Goal: Information Seeking & Learning: Check status

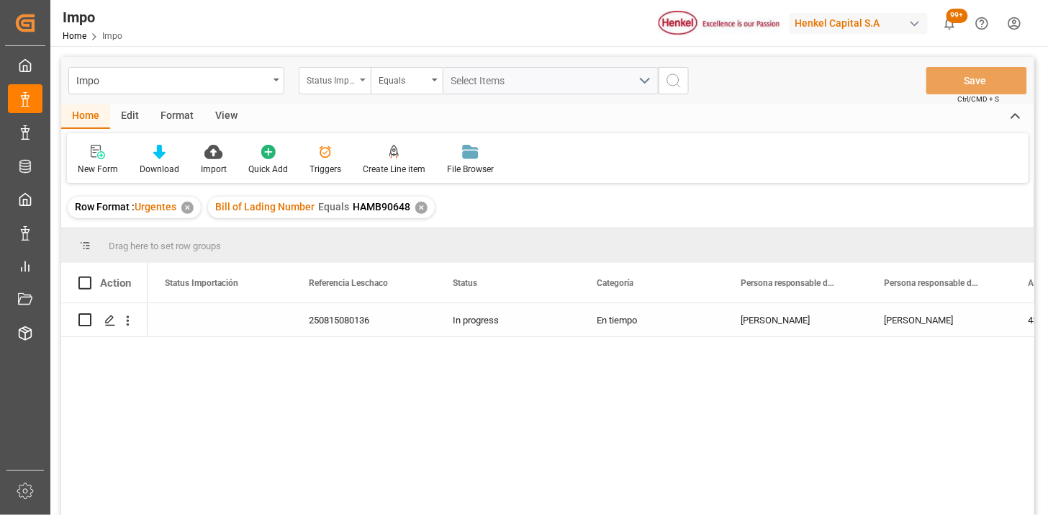
click at [342, 72] on div "Status Importación" at bounding box center [331, 79] width 49 height 17
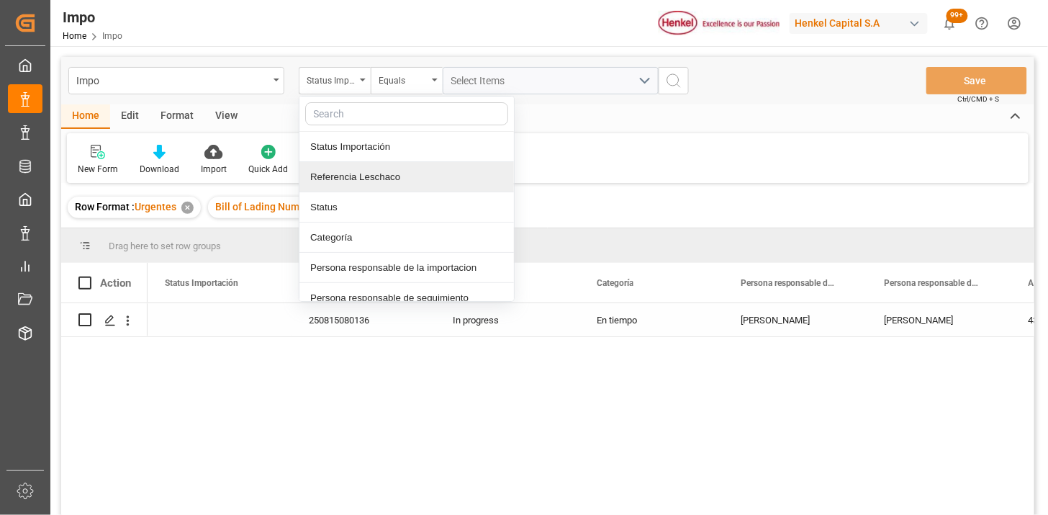
click at [368, 171] on div "Referencia Leschaco" at bounding box center [406, 177] width 214 height 30
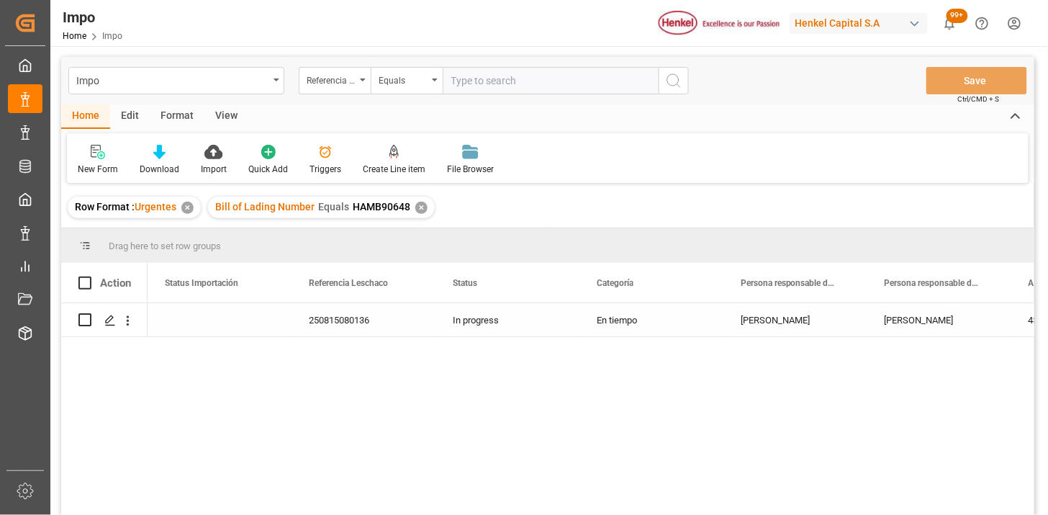
click at [518, 76] on input "text" at bounding box center [551, 80] width 216 height 27
type input "4578224336"
click at [355, 75] on div "Referencia Leschaco" at bounding box center [331, 79] width 49 height 17
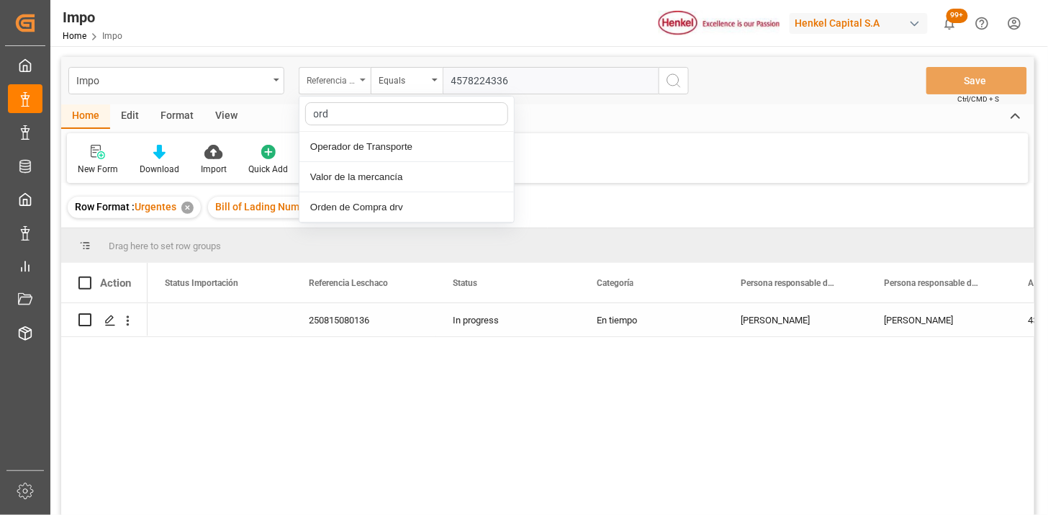
type input "orde"
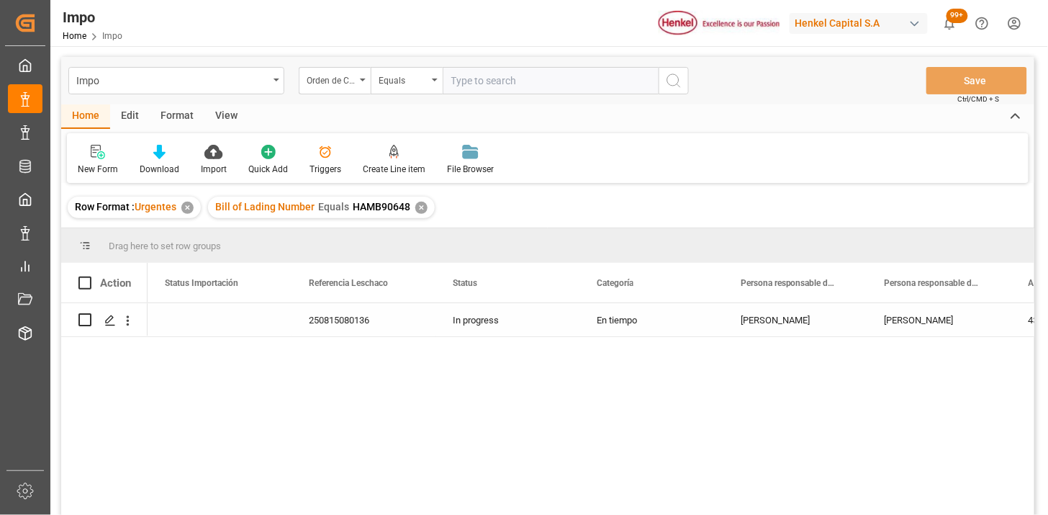
click at [495, 70] on input "text" at bounding box center [551, 80] width 216 height 27
paste input "4578224336"
type input "4578224336"
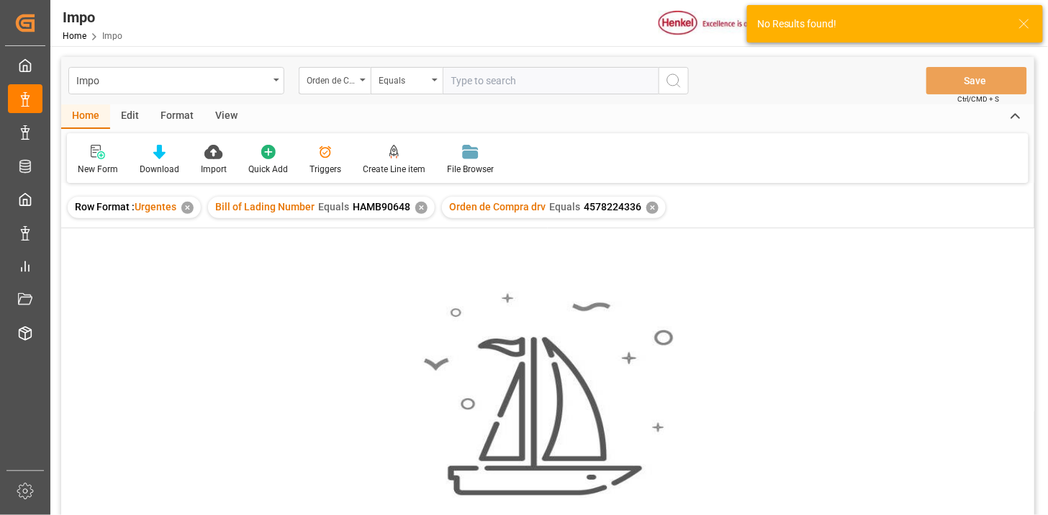
click at [420, 210] on div "✕" at bounding box center [421, 208] width 12 height 12
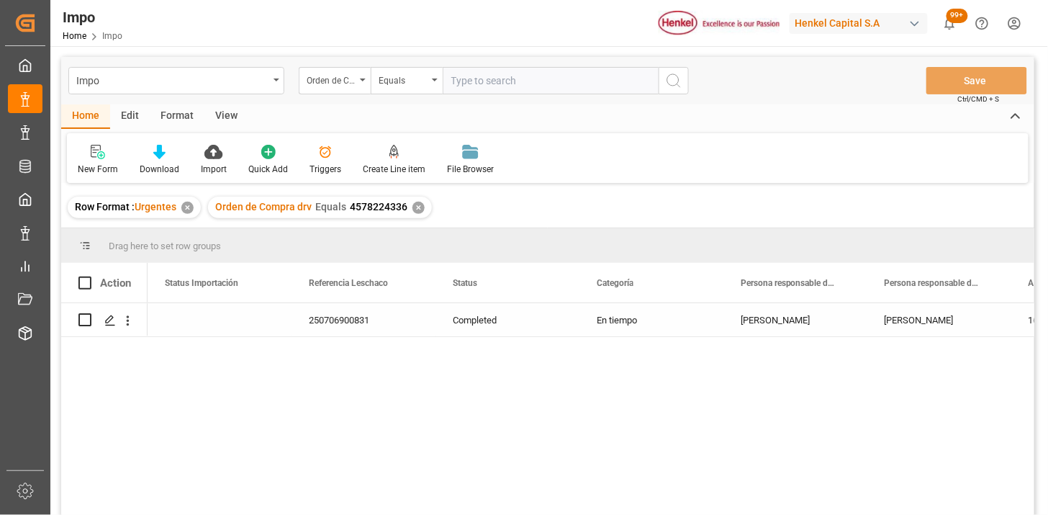
click at [225, 109] on div "View" at bounding box center [226, 116] width 44 height 24
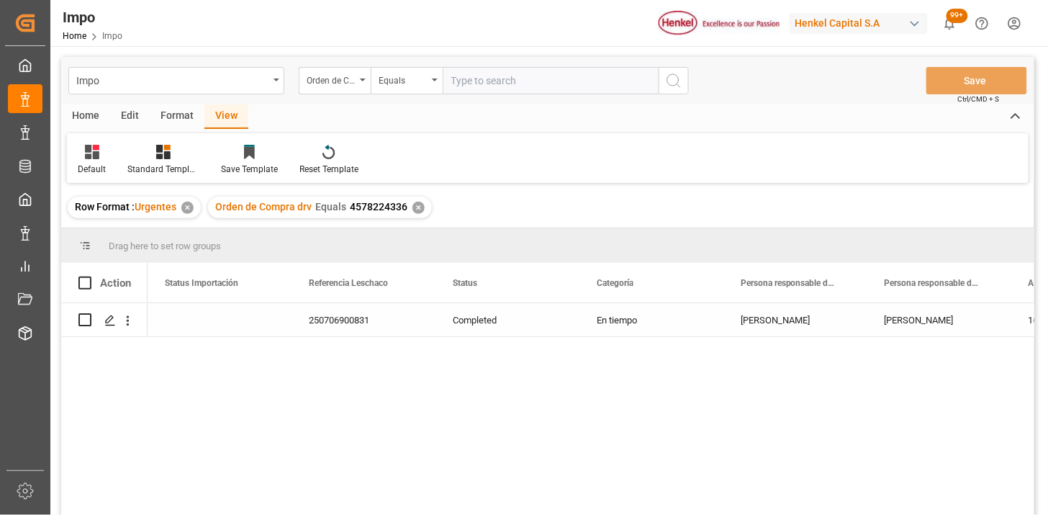
click at [96, 160] on div "Default" at bounding box center [92, 160] width 50 height 32
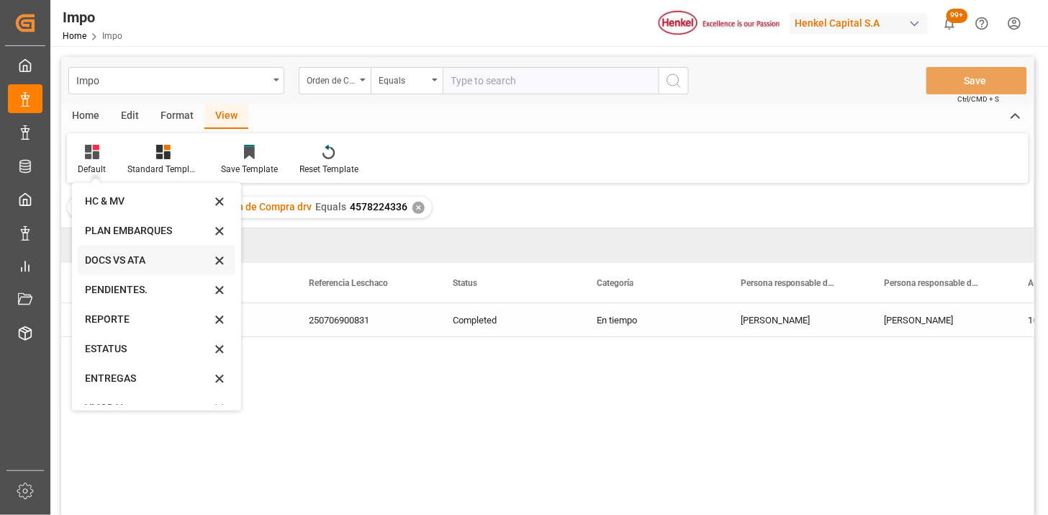
scroll to position [49, 0]
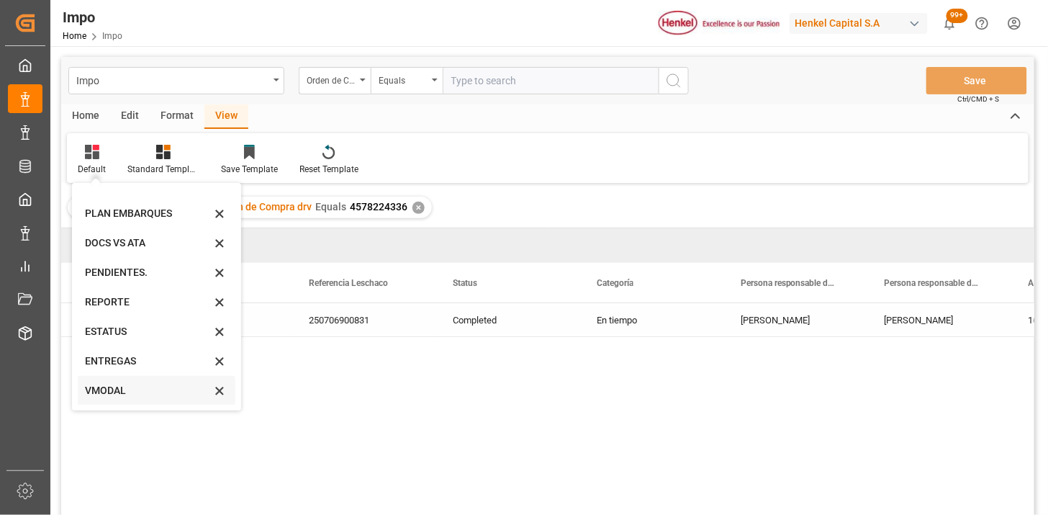
click at [118, 391] on div "VMODAL" at bounding box center [148, 390] width 126 height 15
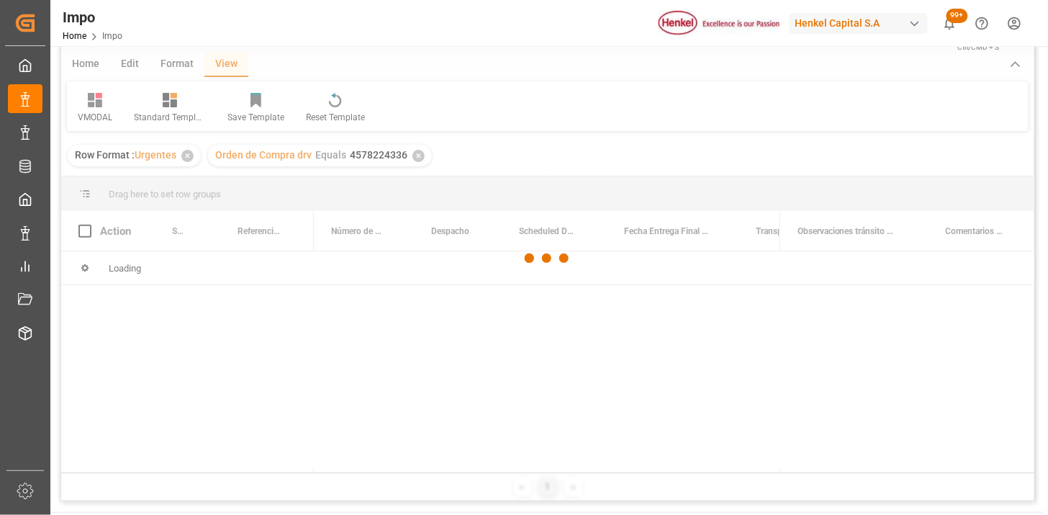
scroll to position [80, 0]
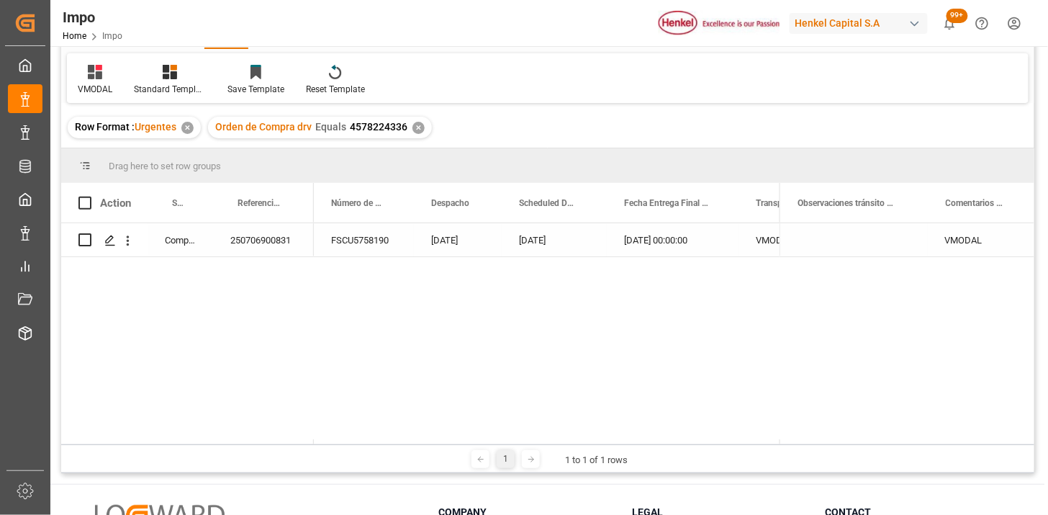
click at [696, 255] on div "[DATE] 00:00:00" at bounding box center [673, 239] width 132 height 33
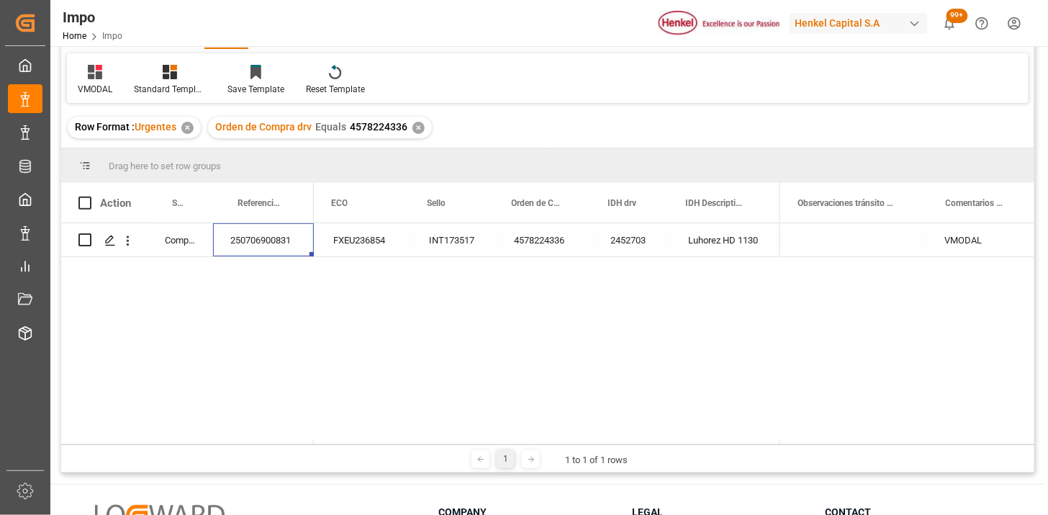
scroll to position [0, 0]
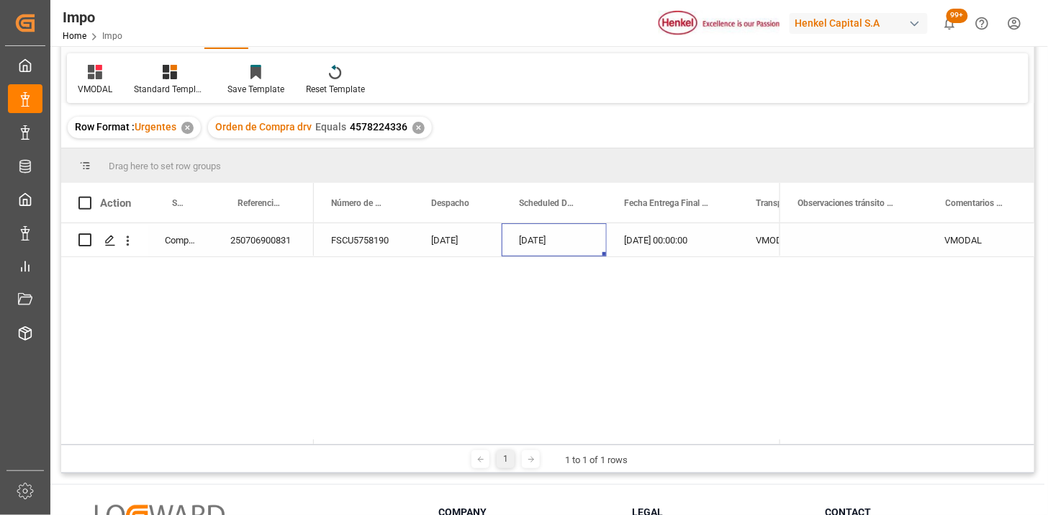
click at [421, 126] on div "✕" at bounding box center [418, 128] width 12 height 12
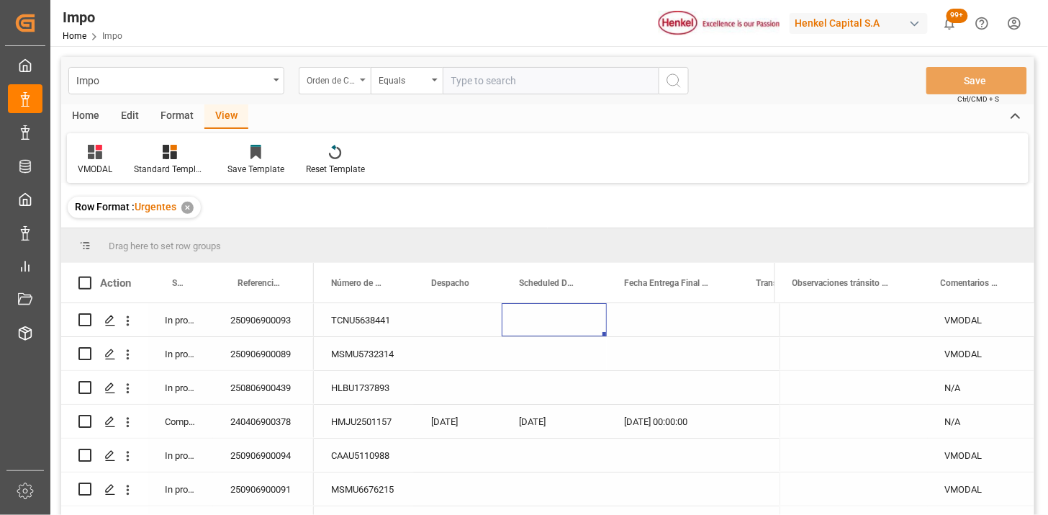
click at [339, 83] on div "Orden de Compra drv" at bounding box center [331, 79] width 49 height 17
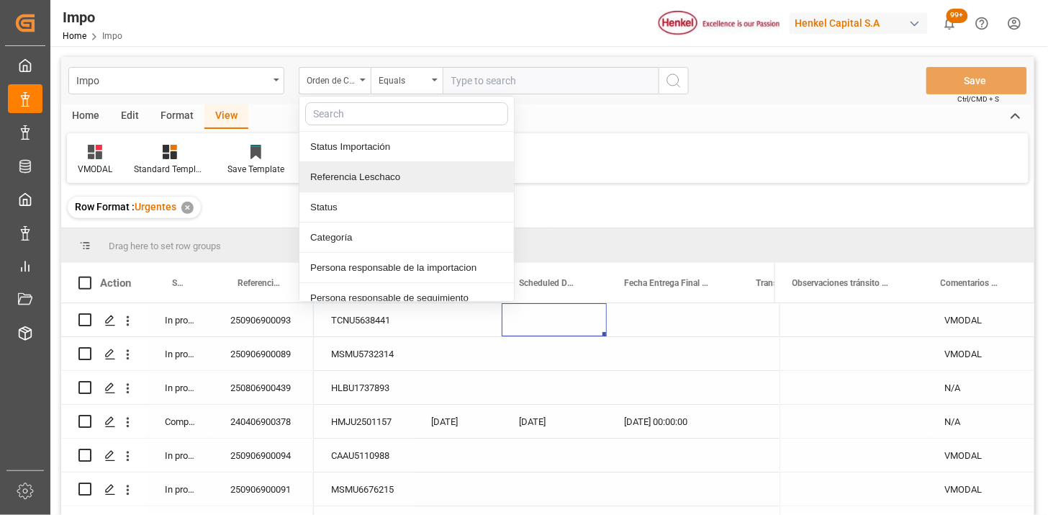
drag, startPoint x: 386, startPoint y: 169, endPoint x: 435, endPoint y: 137, distance: 57.7
click at [387, 169] on div "Referencia Leschaco" at bounding box center [406, 177] width 214 height 30
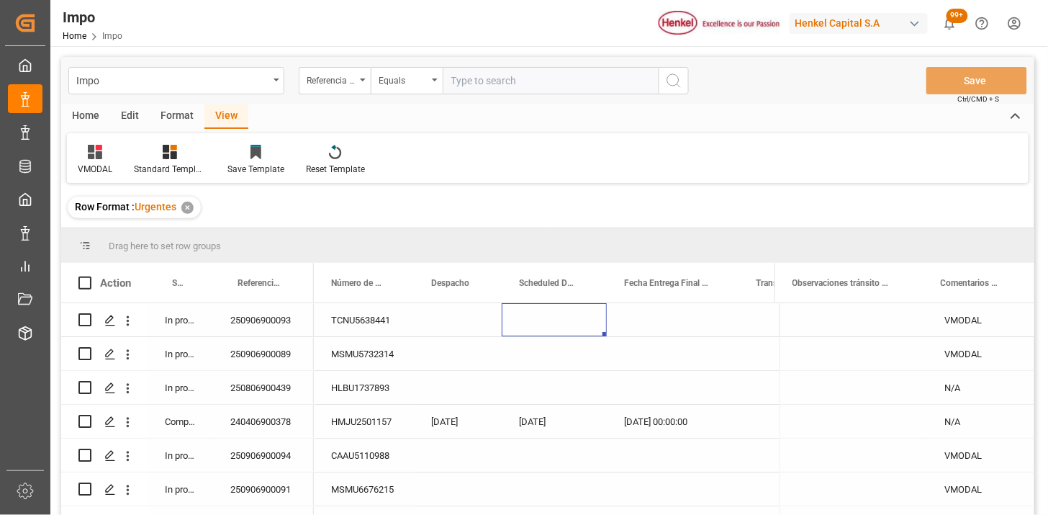
drag, startPoint x: 484, startPoint y: 75, endPoint x: 736, endPoint y: 112, distance: 254.7
click at [492, 73] on input "text" at bounding box center [551, 80] width 216 height 27
paste input "250806900385"
type input "250806900385"
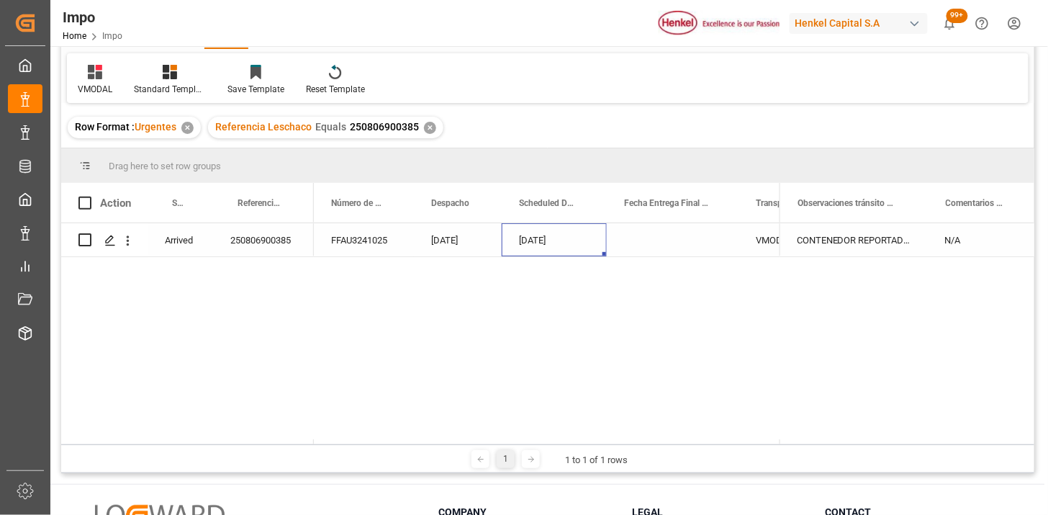
scroll to position [160, 0]
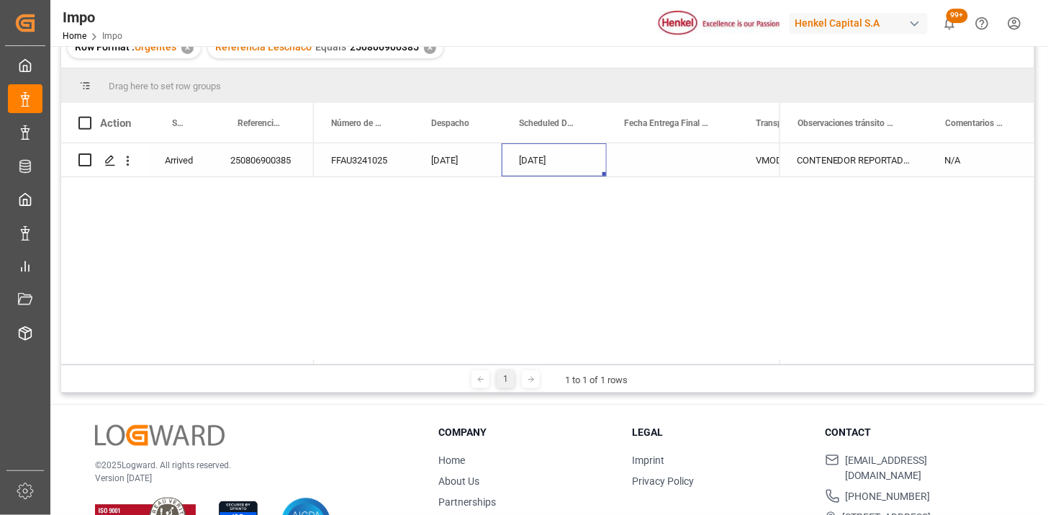
click at [558, 160] on div "[DATE]" at bounding box center [554, 159] width 105 height 33
click at [830, 160] on div "CONTENEDOR REPORTADO DAÑADO | DOBLE CAMBIO DE OPERADOR" at bounding box center [853, 159] width 148 height 33
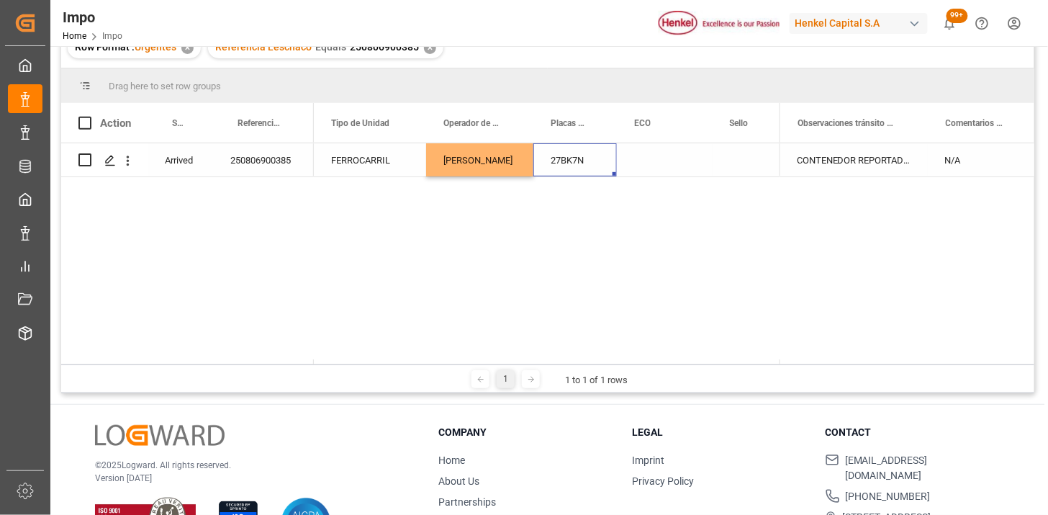
click at [571, 157] on div "27BK7N" at bounding box center [574, 159] width 83 height 33
click at [571, 157] on input "27BK7N" at bounding box center [575, 168] width 60 height 27
paste input "8D"
type input "28DK7N"
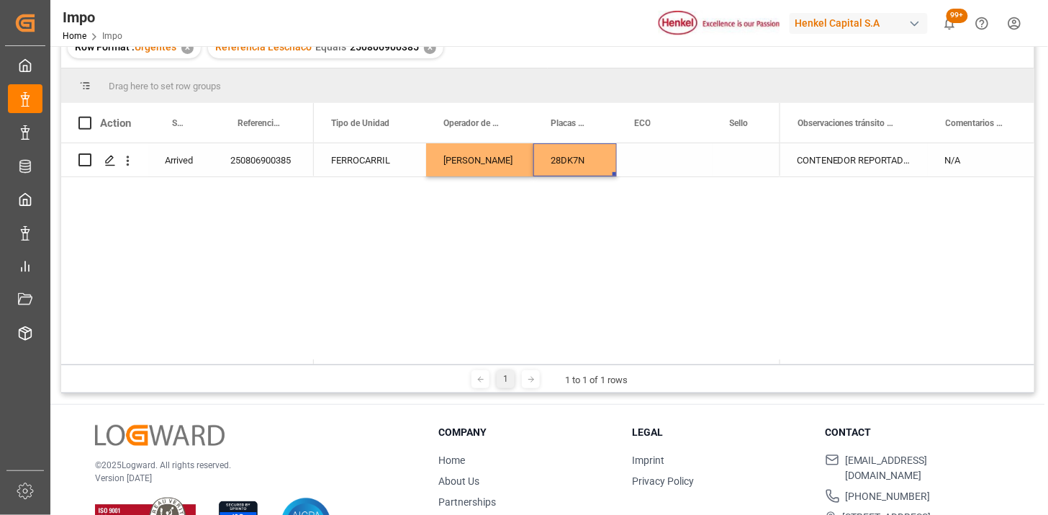
click at [818, 159] on div "CONTENEDOR REPORTADO DAÑADO | DOBLE CAMBIO DE OPERADOR" at bounding box center [853, 159] width 148 height 33
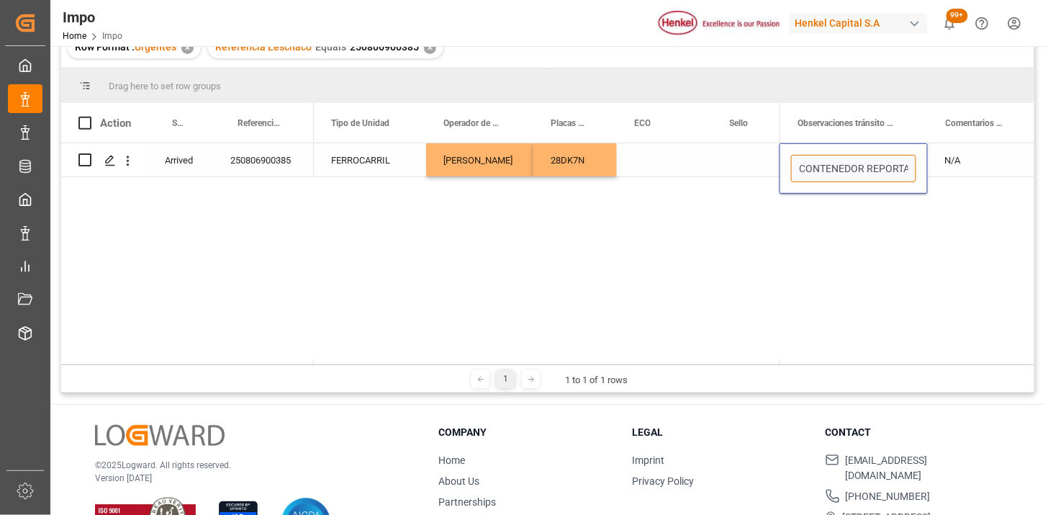
click at [841, 163] on input "CONTENEDOR REPORTADO DAÑADO | DOBLE CAMBIO DE OPERADOR" at bounding box center [853, 168] width 125 height 27
drag, startPoint x: 854, startPoint y: 169, endPoint x: 915, endPoint y: 181, distance: 62.4
click at [915, 181] on div "CONTENEDOR REPORTADO DAÑADO | DOBLE CAMBIO DE OPERADOR" at bounding box center [853, 168] width 148 height 50
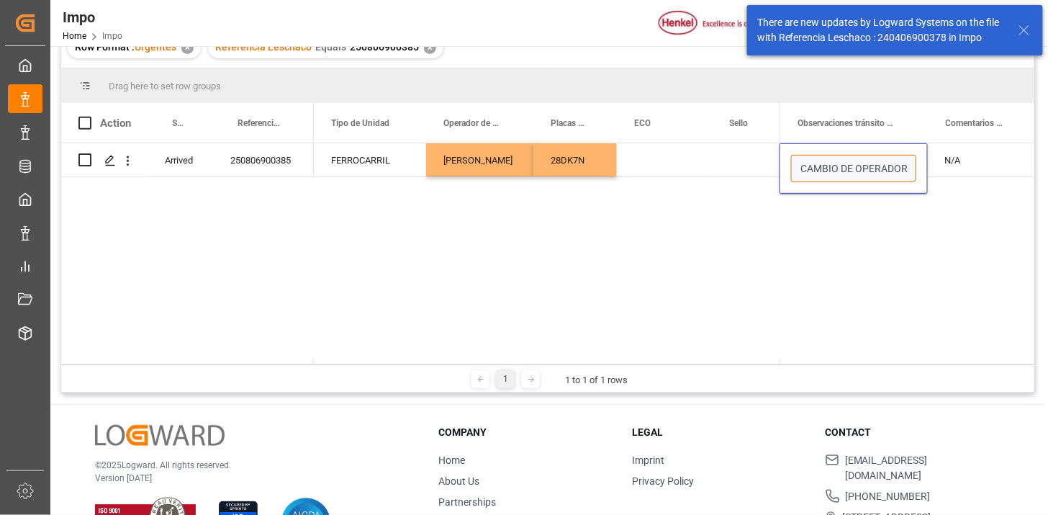
drag, startPoint x: 848, startPoint y: 176, endPoint x: 804, endPoint y: 168, distance: 44.5
click at [846, 175] on input "CONTENEDOR REPORTADO DAÑADO | DOBLE CAMBIO DE OPERADOR" at bounding box center [853, 168] width 125 height 27
click at [819, 173] on input "CONTENEDOR REPORTADO DAÑADO | DOBLE CAMBIO DE OPERADOR" at bounding box center [853, 168] width 125 height 27
click at [821, 170] on input "CONTENEDOR REPORTADO DAÑADO | DOBLE CAMBIO DE OPERADOR" at bounding box center [853, 168] width 125 height 27
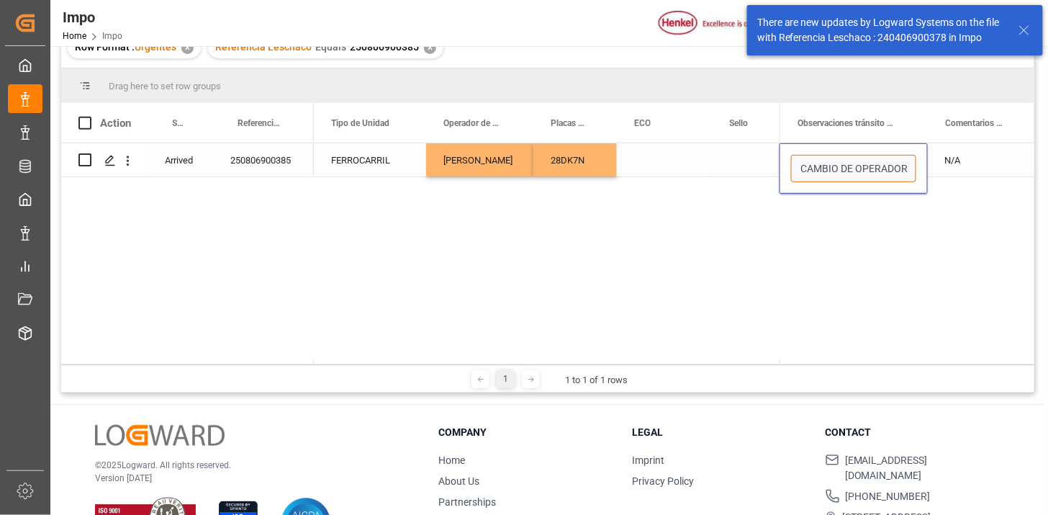
drag, startPoint x: 818, startPoint y: 171, endPoint x: 902, endPoint y: 182, distance: 85.6
click at [818, 171] on input "CONTENEDOR REPORTADO DAÑADO | DOBLE CAMBIO DE OPERADOR" at bounding box center [853, 168] width 125 height 27
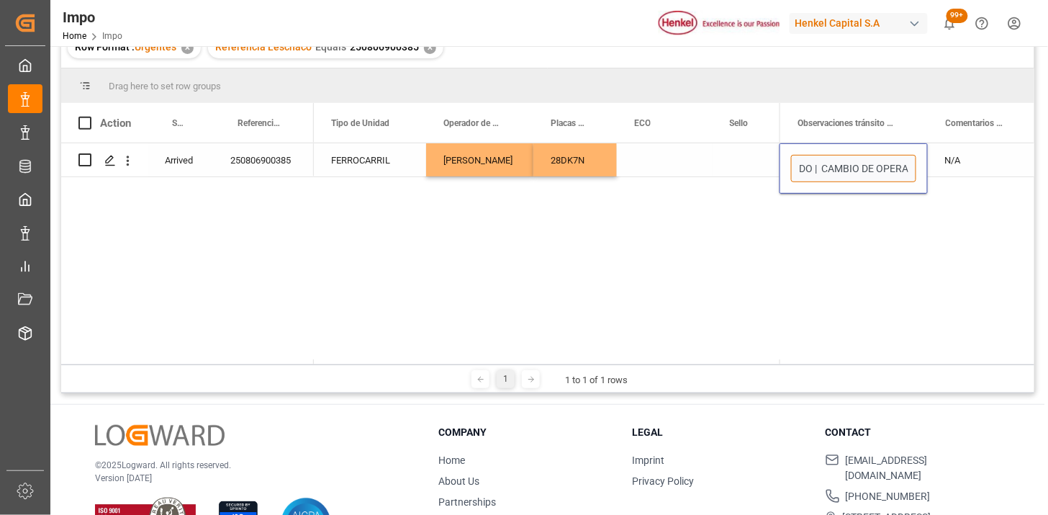
scroll to position [0, 146]
type input "CONTENEDOR REPORTADO DAÑADO | CAMBIO DE OPERADOR"
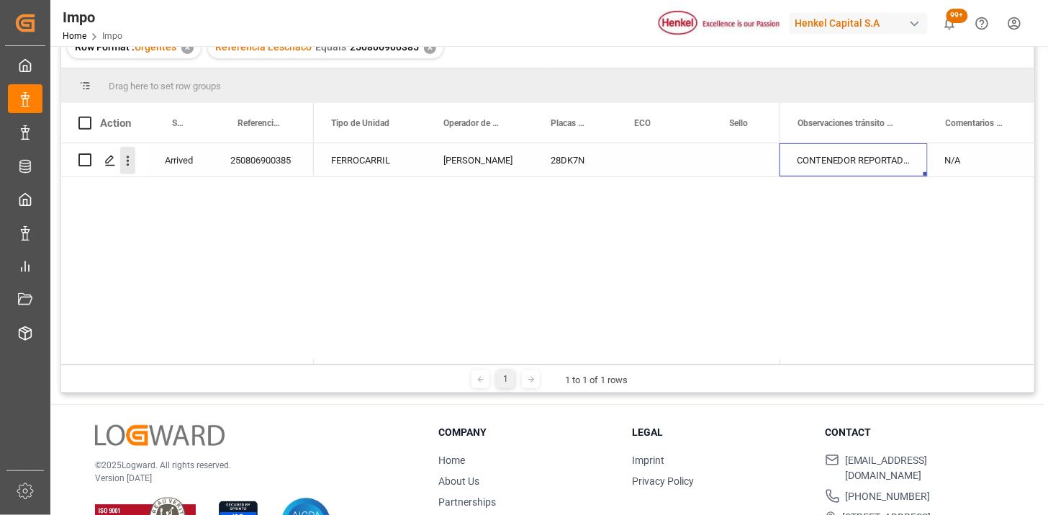
click at [121, 160] on icon "open menu" at bounding box center [127, 160] width 15 height 15
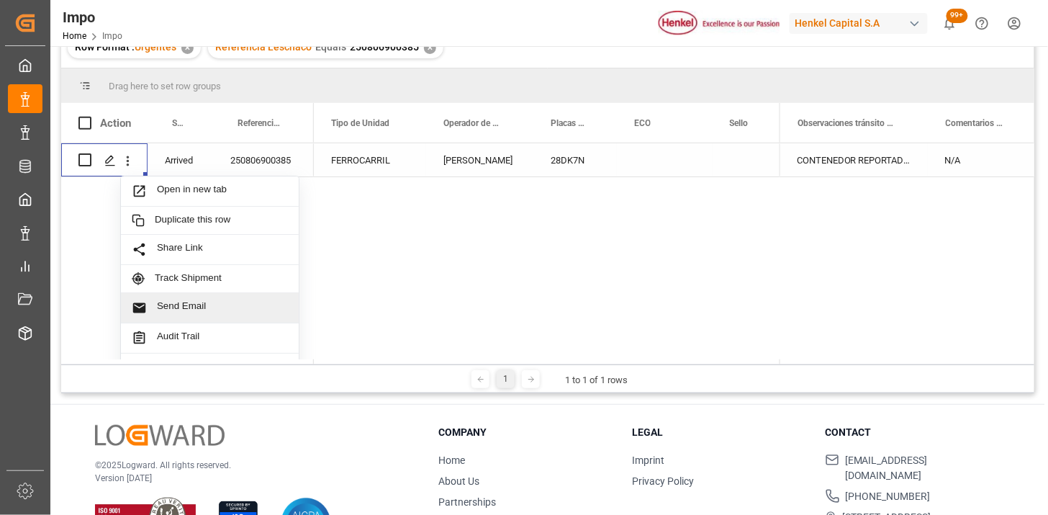
click at [217, 307] on span "Send Email" at bounding box center [222, 307] width 131 height 15
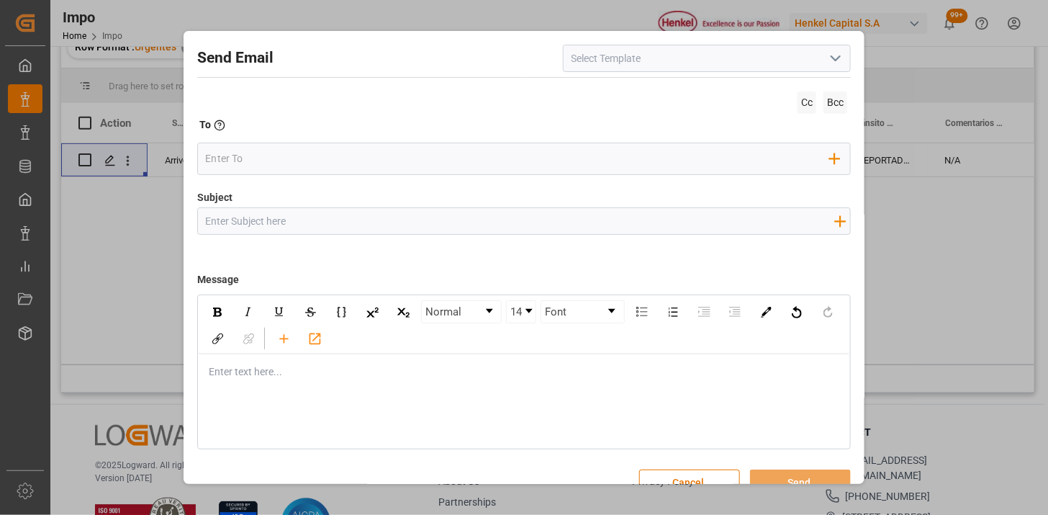
click at [838, 56] on icon "open menu" at bounding box center [835, 58] width 17 height 17
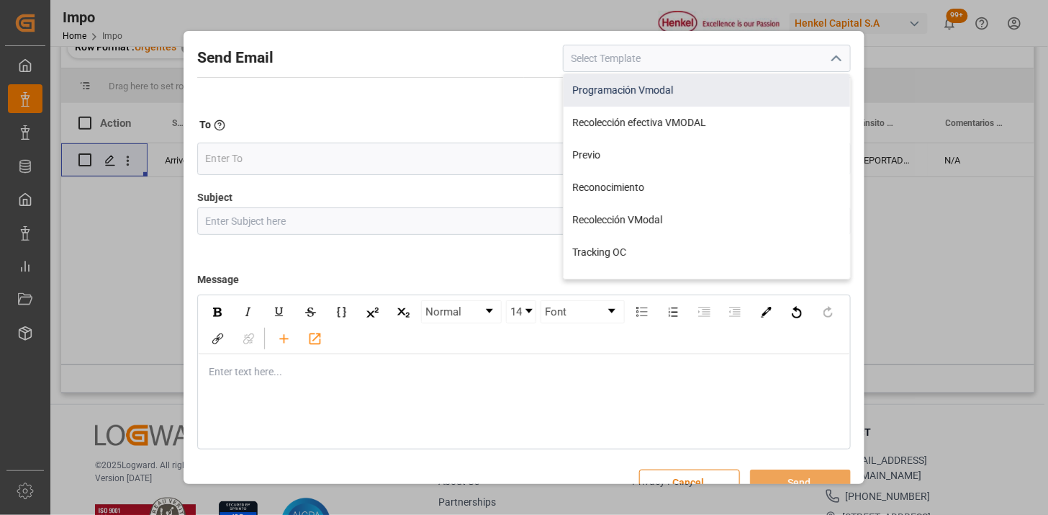
click at [672, 92] on div "Programación Vmodal" at bounding box center [707, 90] width 286 height 32
type input "Programación Vmodal"
type input "PROGRAMACIÓN {{scheduledDeliveryDate}} || OC {{customerpoDerived}} || {{freight…"
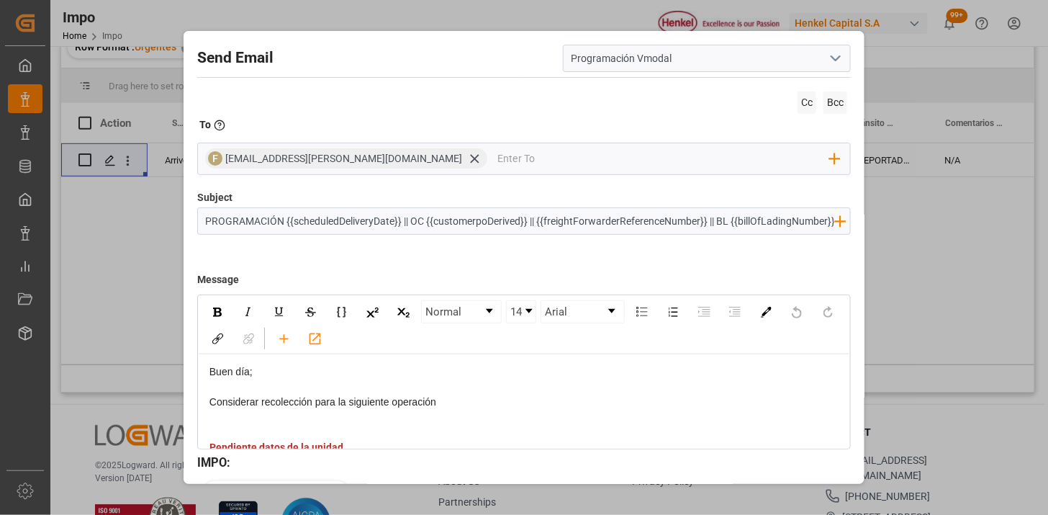
click at [831, 65] on icon "open menu" at bounding box center [835, 58] width 17 height 17
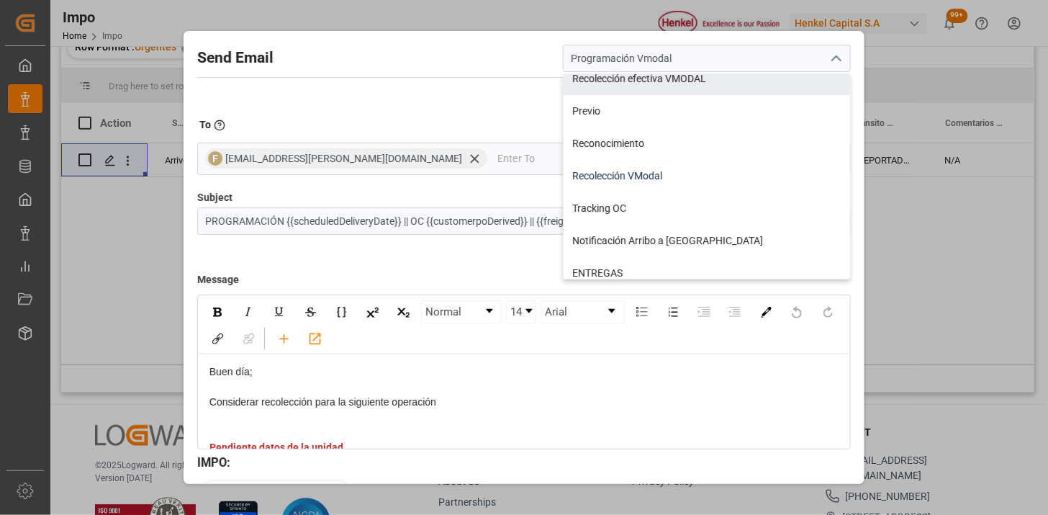
scroll to position [80, 0]
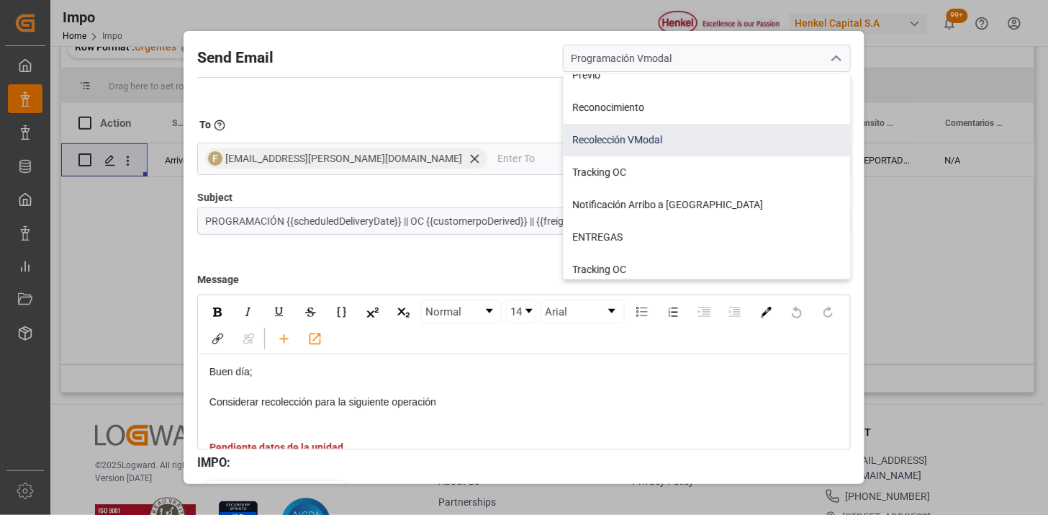
click at [678, 137] on div "Recolección VModal" at bounding box center [707, 140] width 286 height 32
type input "Recolección VModal"
type input "RECOLECCIÓN {{scheduledDeliveryDate}} || OC {{customerpoDerived}} || {{freightF…"
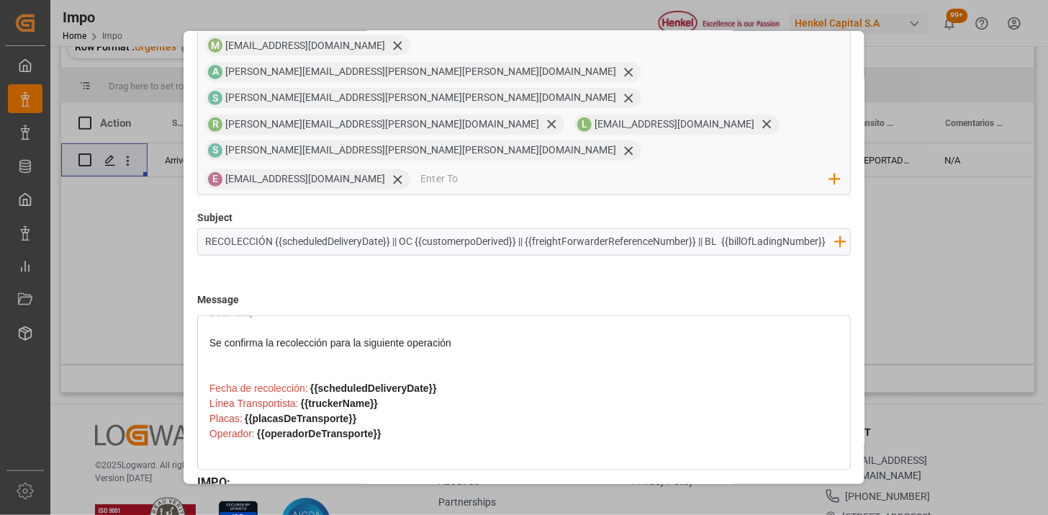
click at [458, 335] on div "Se confirma la recolección para la siguiente operación" at bounding box center [524, 357] width 630 height 45
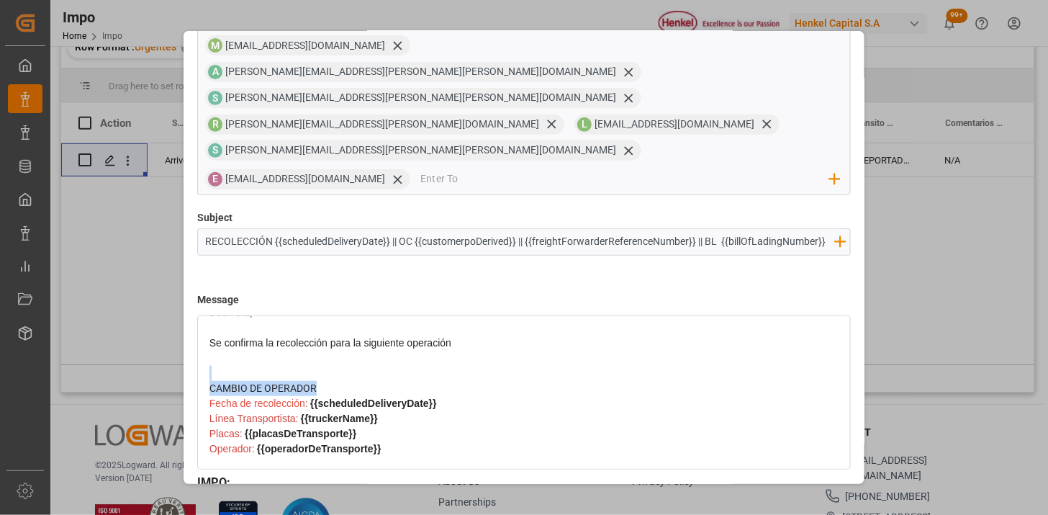
scroll to position [0, 0]
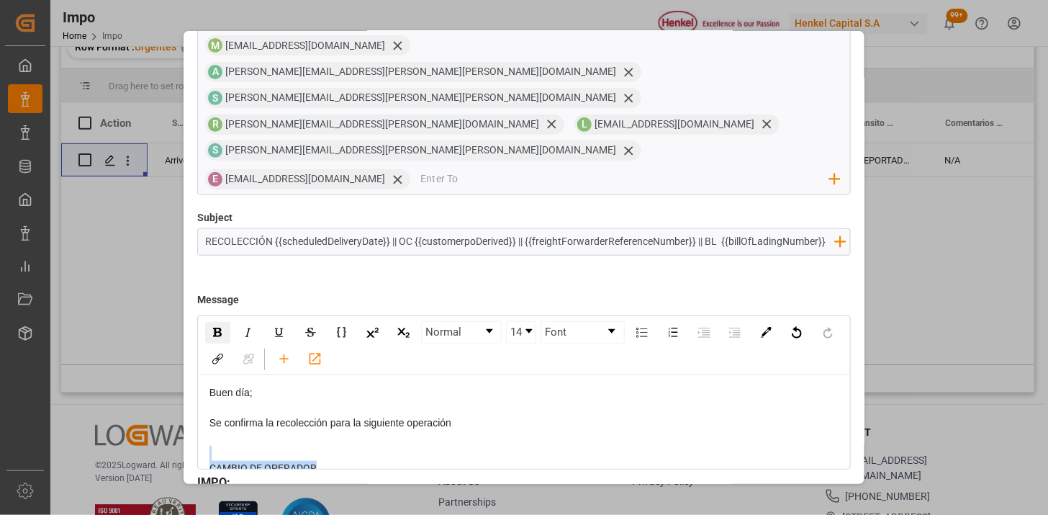
click at [220, 327] on img "rdw-inline-control" at bounding box center [217, 331] width 9 height 9
click at [765, 327] on img "rdw-color-picker" at bounding box center [766, 332] width 11 height 11
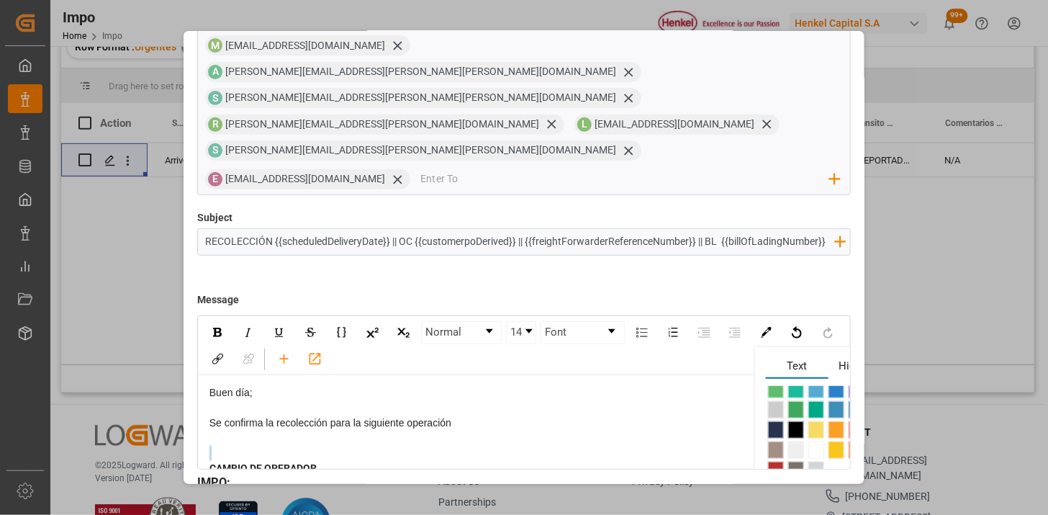
scroll to position [11, 0]
click at [779, 461] on span "rdw-color-picker" at bounding box center [776, 469] width 16 height 17
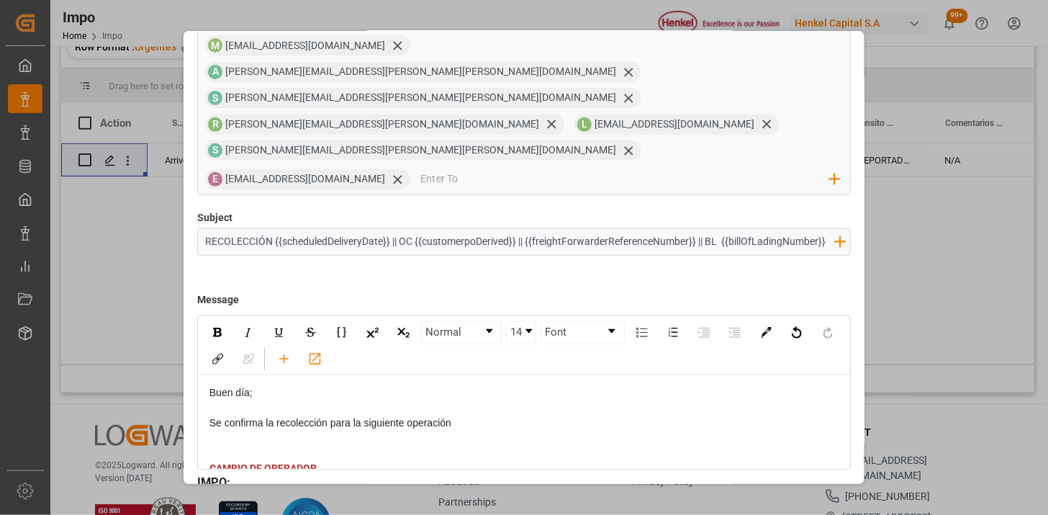
click at [482, 385] on div "Buen día;" at bounding box center [524, 400] width 630 height 30
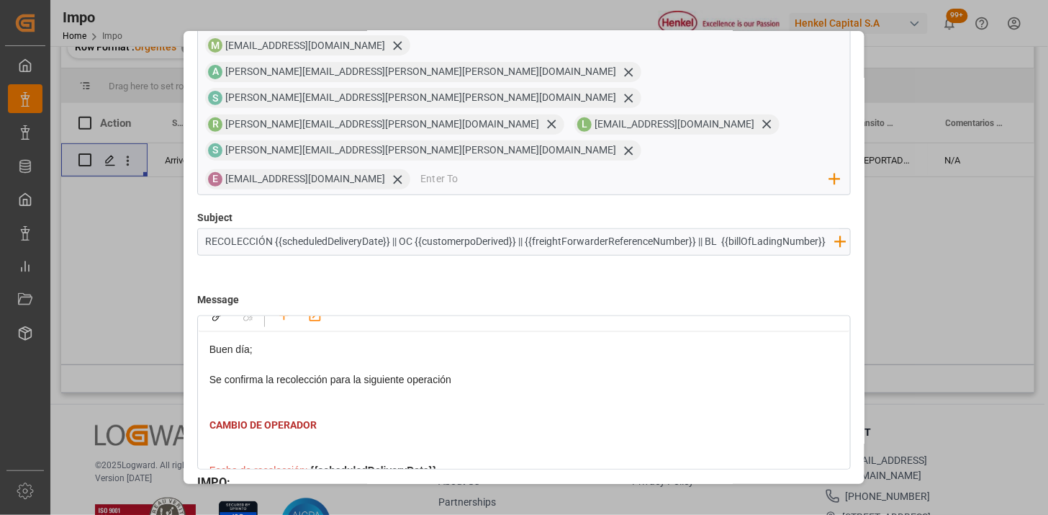
scroll to position [80, 0]
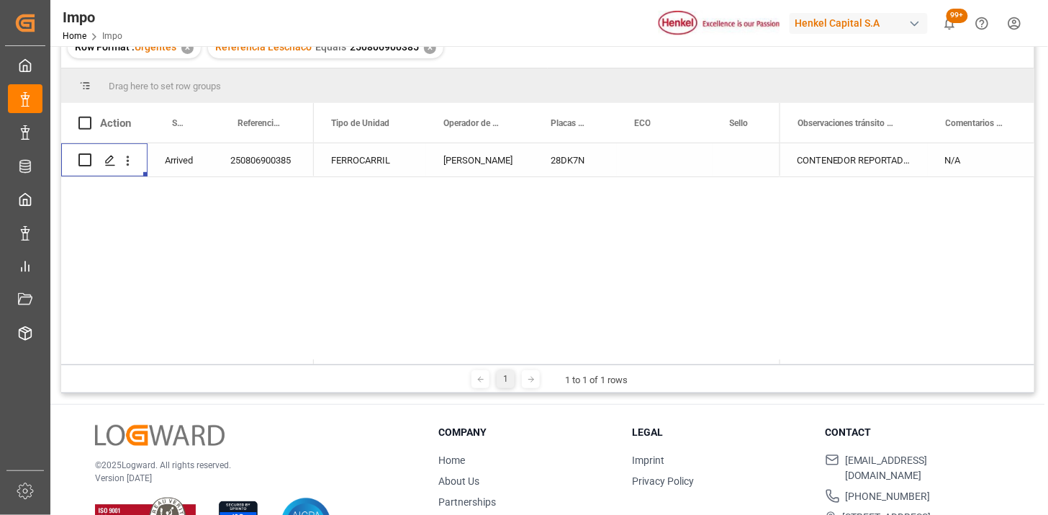
click at [516, 163] on div "[PERSON_NAME]" at bounding box center [479, 159] width 107 height 33
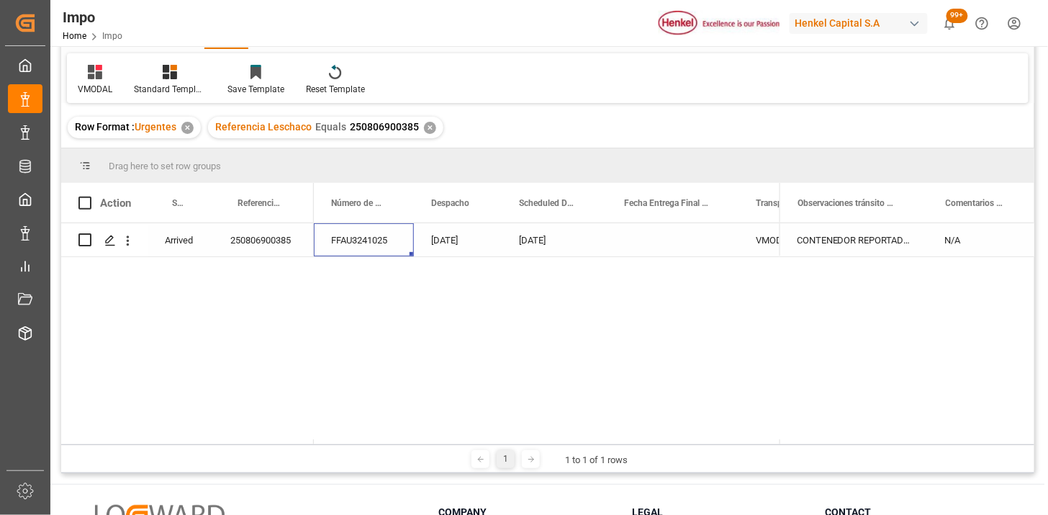
click at [428, 126] on div "✕" at bounding box center [430, 128] width 12 height 12
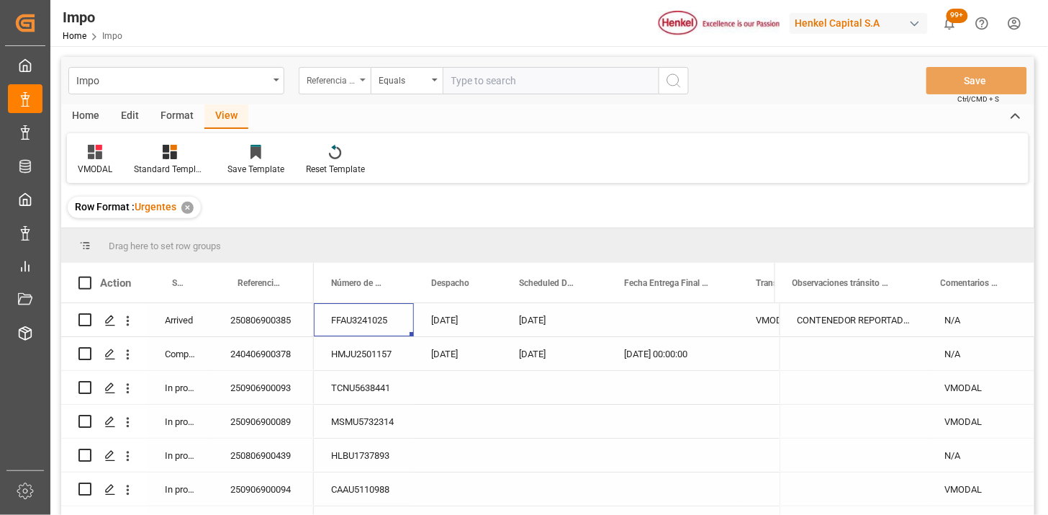
click at [360, 80] on div "Referencia Leschaco" at bounding box center [335, 80] width 72 height 27
type input "orde"
click at [377, 83] on div "Equals" at bounding box center [407, 80] width 72 height 27
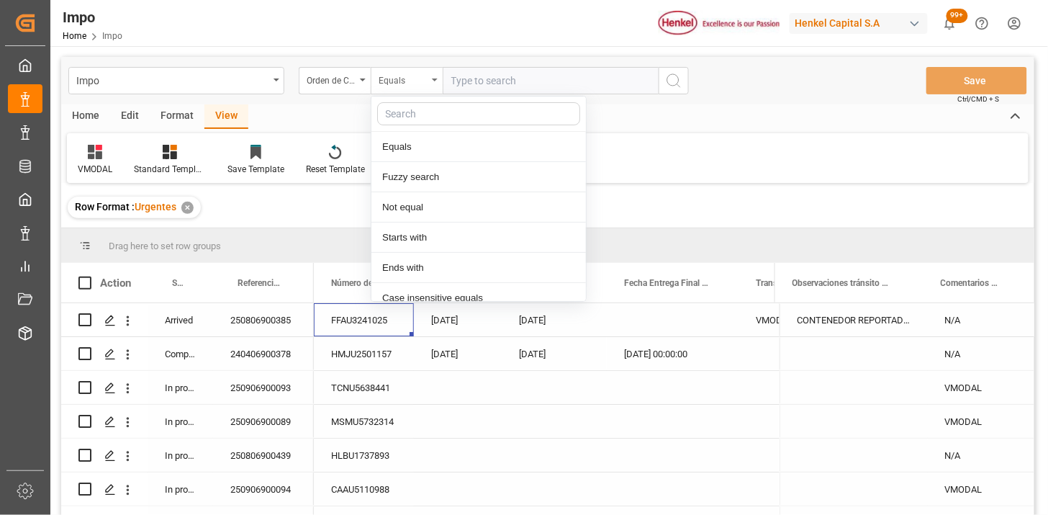
scroll to position [72, 0]
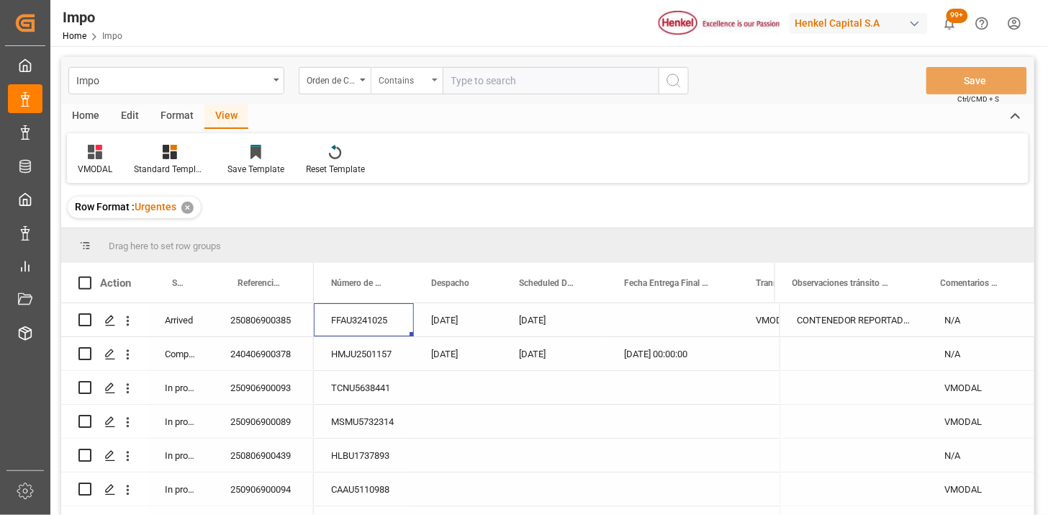
paste input "4578261433"
paste input "4578261434"
paste input "4578261435"
type input "4578261433,4578261434,4578261435"
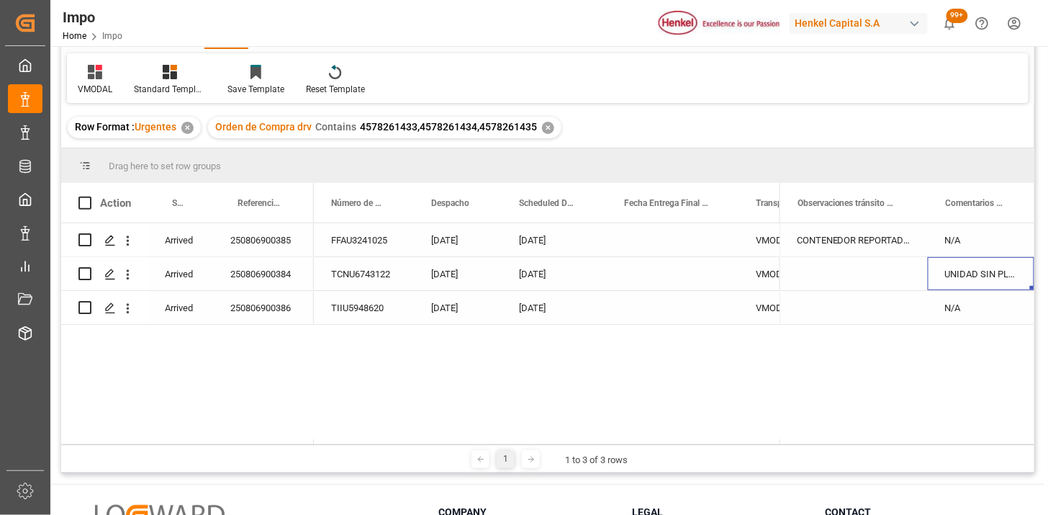
click at [986, 281] on div "UNIDAD SIN PLACAS | DOBLE CAMBIO DE OPERADOR" at bounding box center [981, 273] width 107 height 33
click at [986, 281] on input "UNIDAD SIN PLACAS | DOBLE CAMBIO DE OPERADOR" at bounding box center [980, 281] width 83 height 27
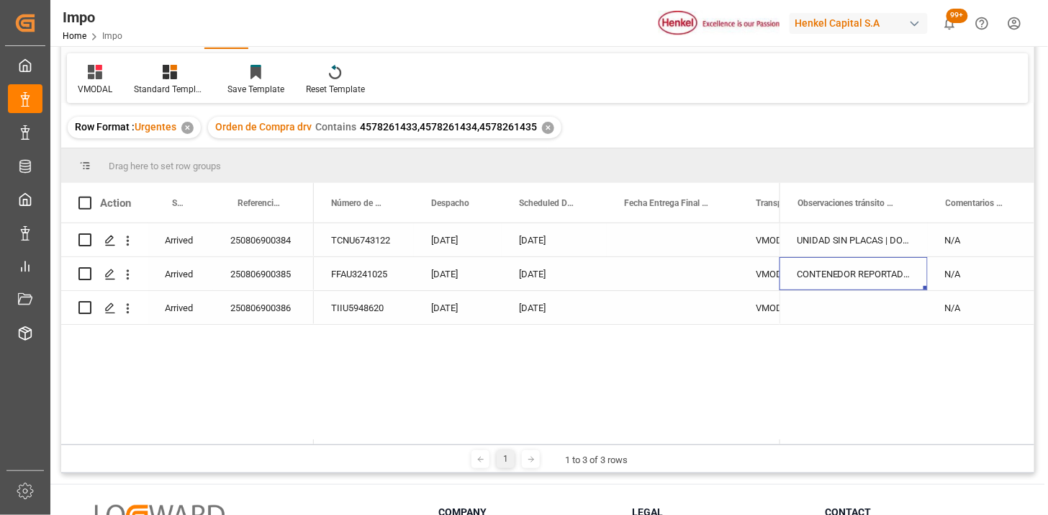
click at [365, 248] on div "TCNU6743122" at bounding box center [364, 239] width 100 height 33
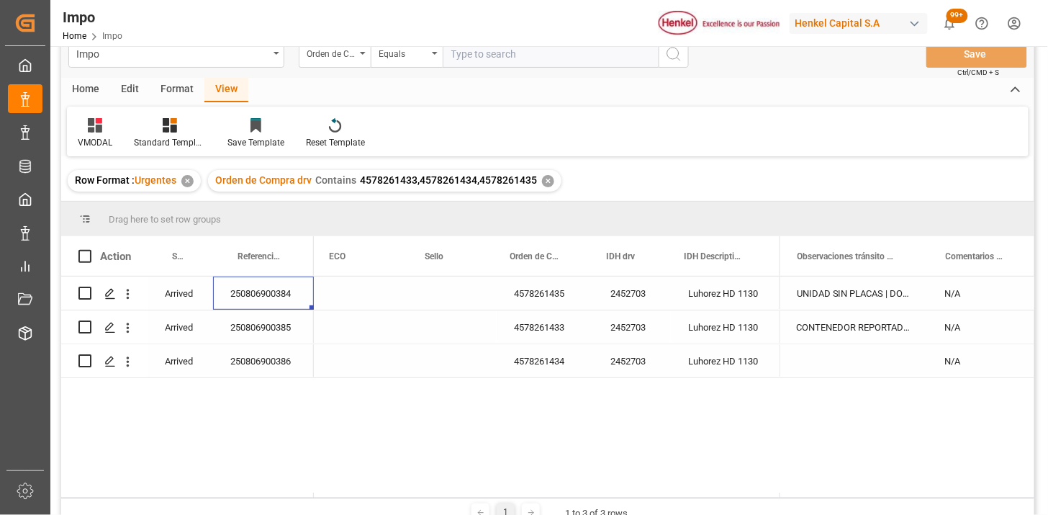
scroll to position [0, 0]
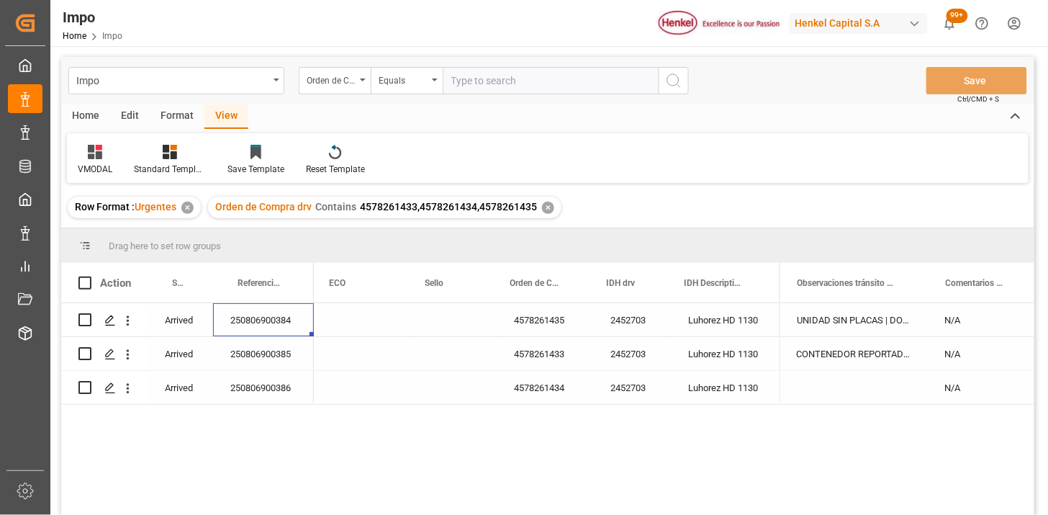
click at [499, 101] on div "Impo Orden de Compra drv Equals Save Ctrl/CMD + S" at bounding box center [547, 80] width 973 height 47
click at [330, 86] on div "Orden de Compra drv" at bounding box center [331, 79] width 49 height 17
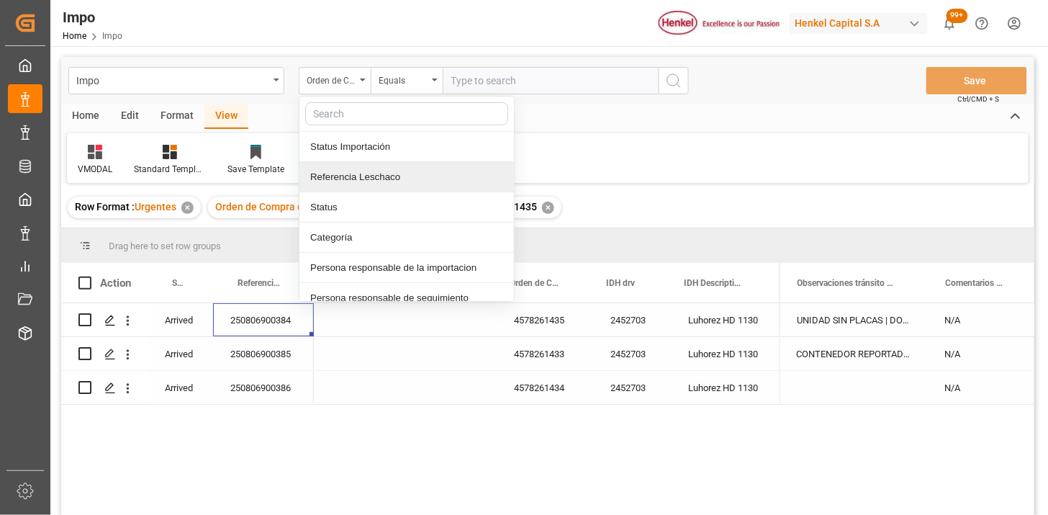
drag, startPoint x: 379, startPoint y: 176, endPoint x: 469, endPoint y: 109, distance: 112.6
click at [383, 175] on div "Referencia Leschaco" at bounding box center [406, 177] width 214 height 30
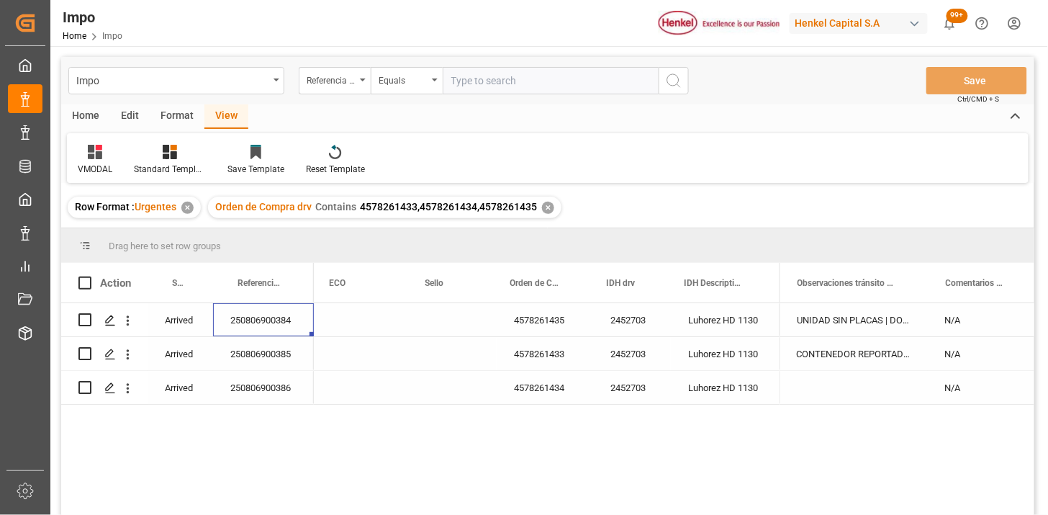
drag, startPoint x: 482, startPoint y: 94, endPoint x: 541, endPoint y: 83, distance: 60.0
click at [484, 94] on div "Impo Referencia Leschaco Equals Save Ctrl/CMD + S" at bounding box center [547, 80] width 973 height 47
click at [541, 78] on input "text" at bounding box center [551, 80] width 216 height 27
paste input "250806900766"
type input "250806900766"
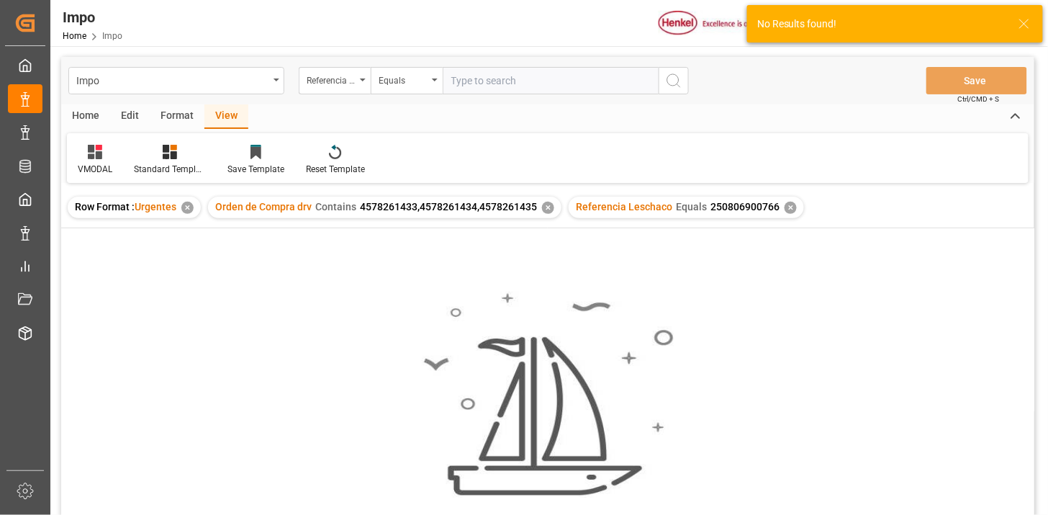
click at [548, 210] on div "✕" at bounding box center [548, 208] width 12 height 12
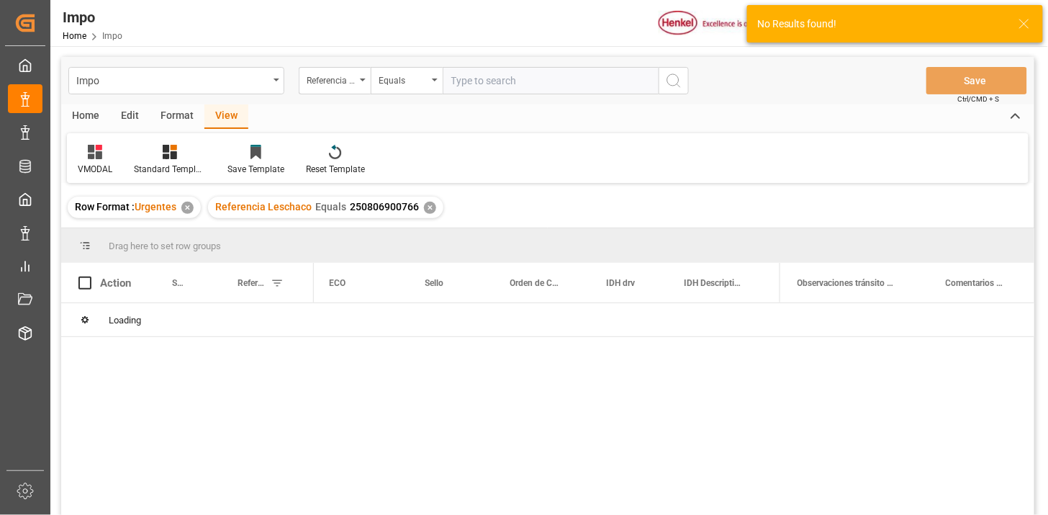
click at [99, 156] on icon at bounding box center [95, 152] width 14 height 14
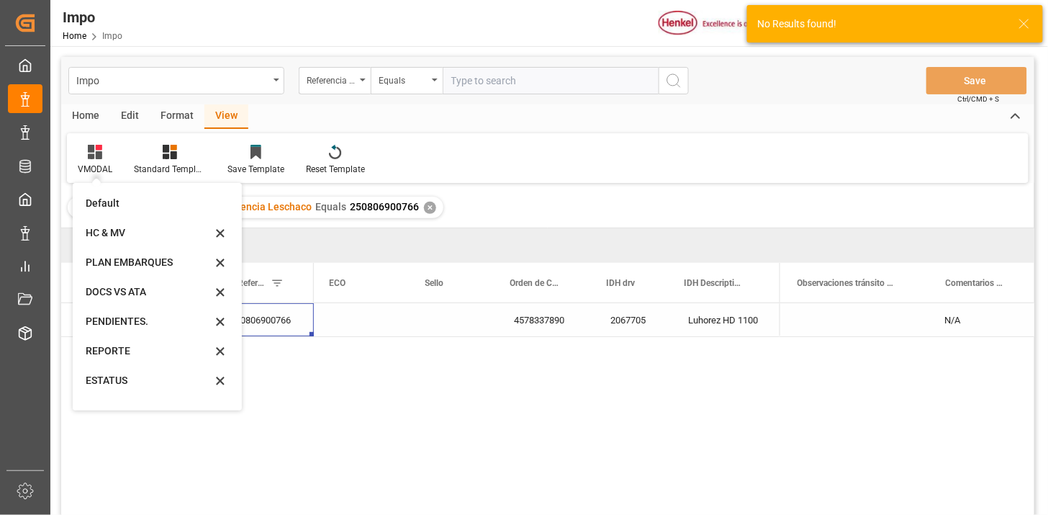
click at [119, 349] on div "REPORTE" at bounding box center [149, 350] width 126 height 15
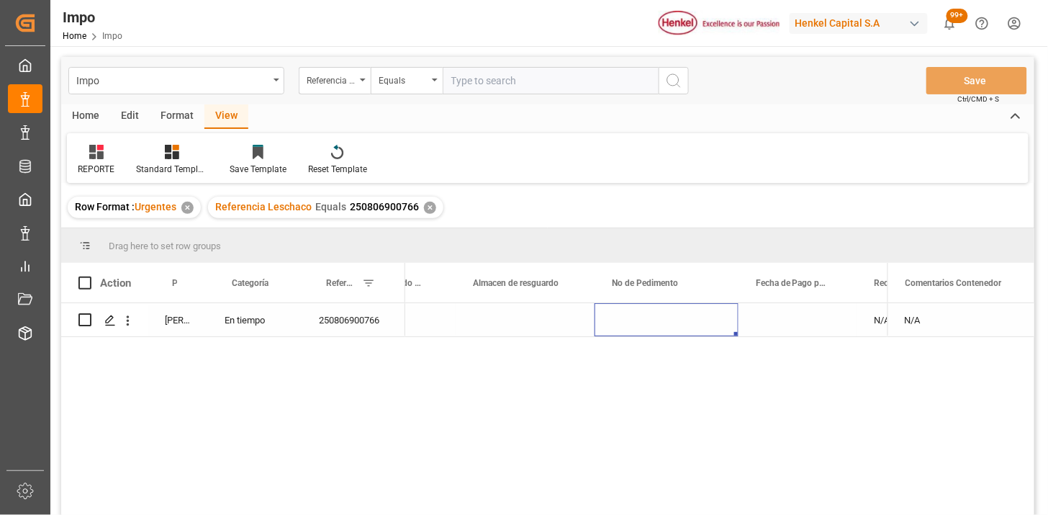
click at [648, 334] on div "Press SPACE to select this row." at bounding box center [666, 319] width 144 height 33
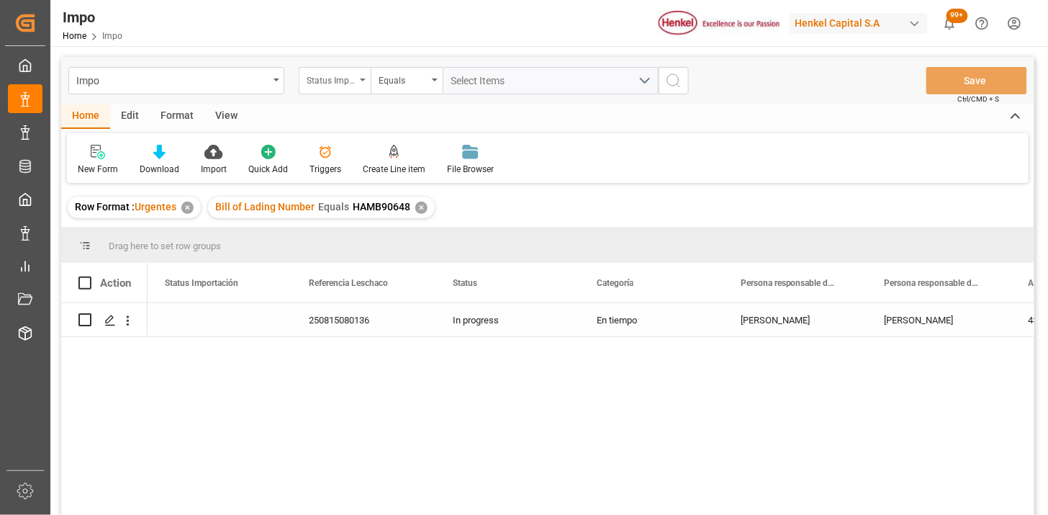
click at [307, 76] on div "Status Importación" at bounding box center [331, 79] width 49 height 17
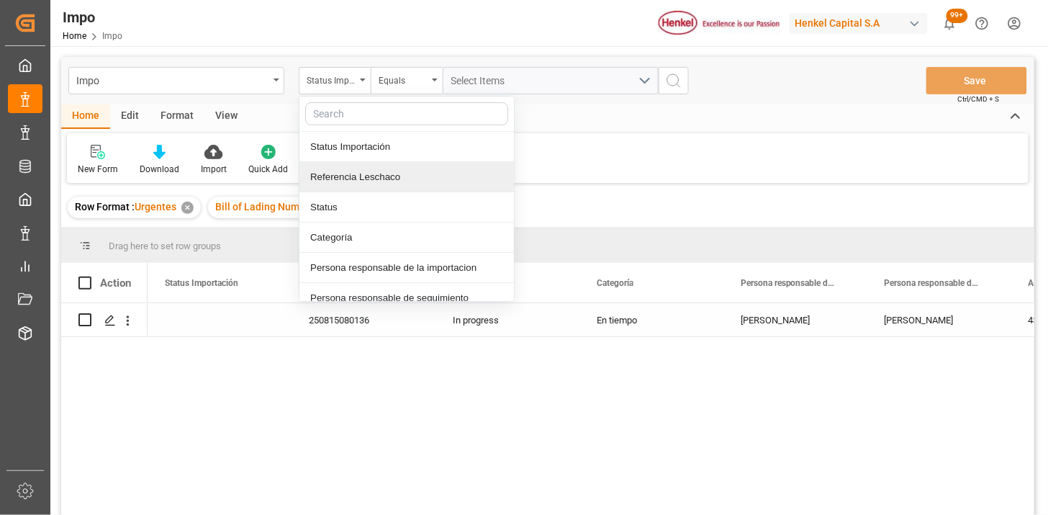
click at [346, 178] on div "Referencia Leschaco" at bounding box center [406, 177] width 214 height 30
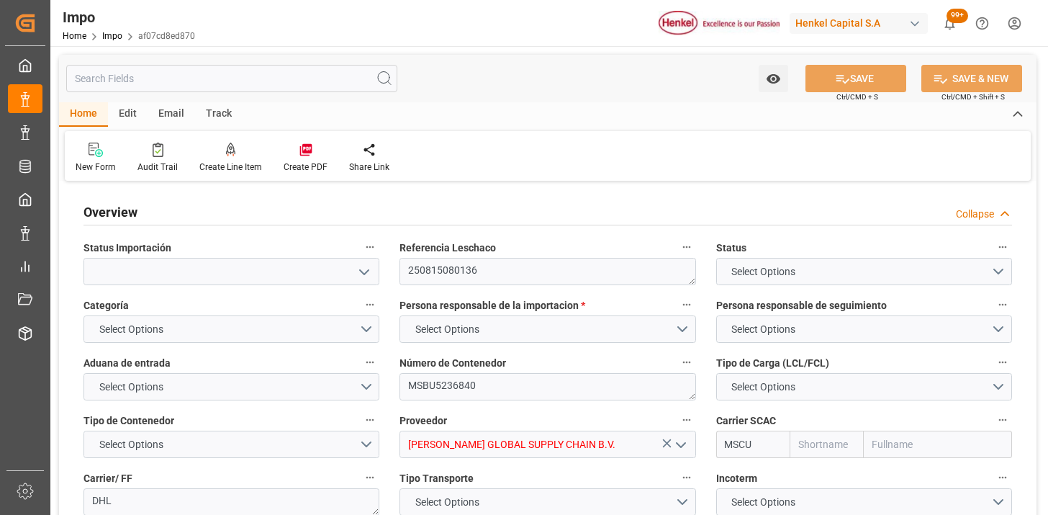
type input "MSC"
type input "Mediterranean Shipping Company"
type input "4"
type input "8.256"
type input "7"
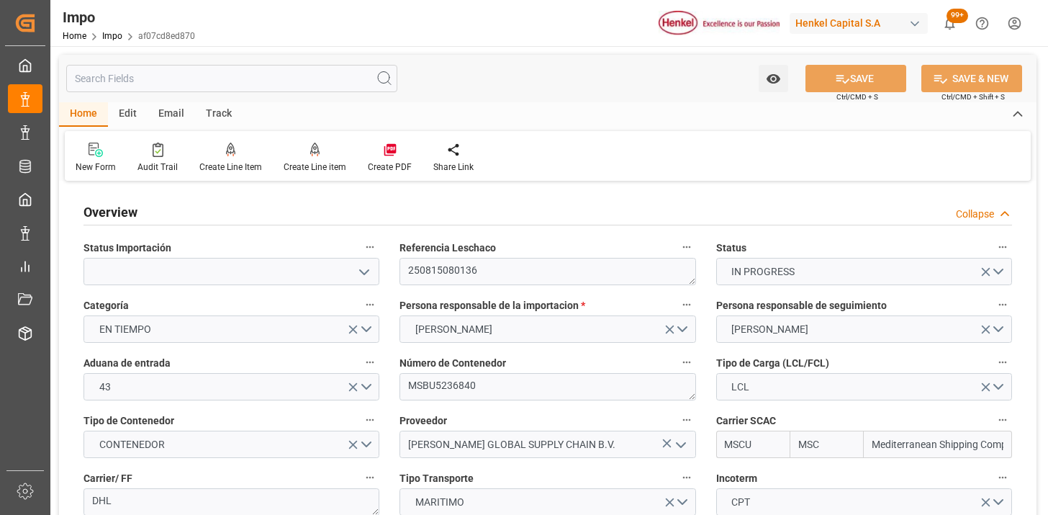
type input "[DATE]"
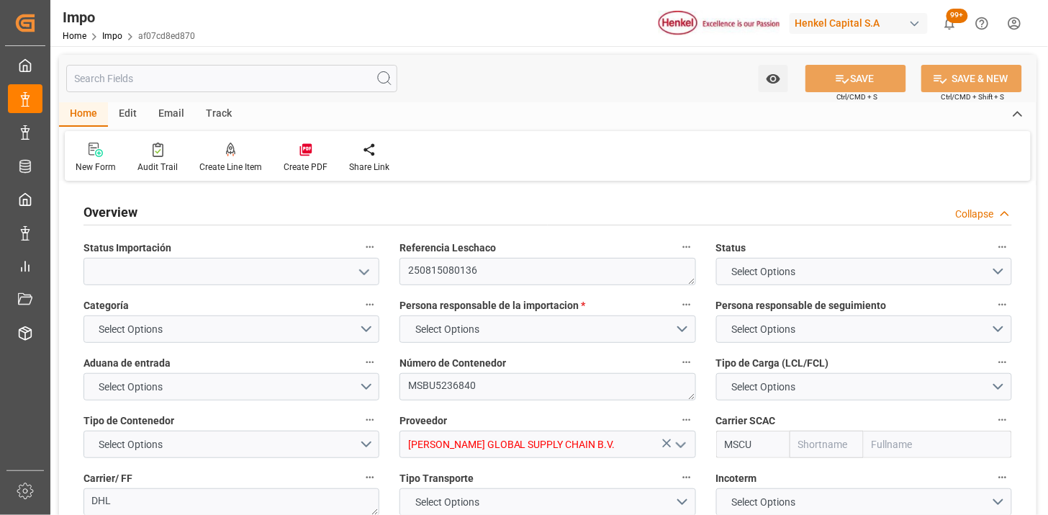
type input "MSC"
type input "Mediterranean Shipping Company"
type input "4"
type input "8.256"
type input "7"
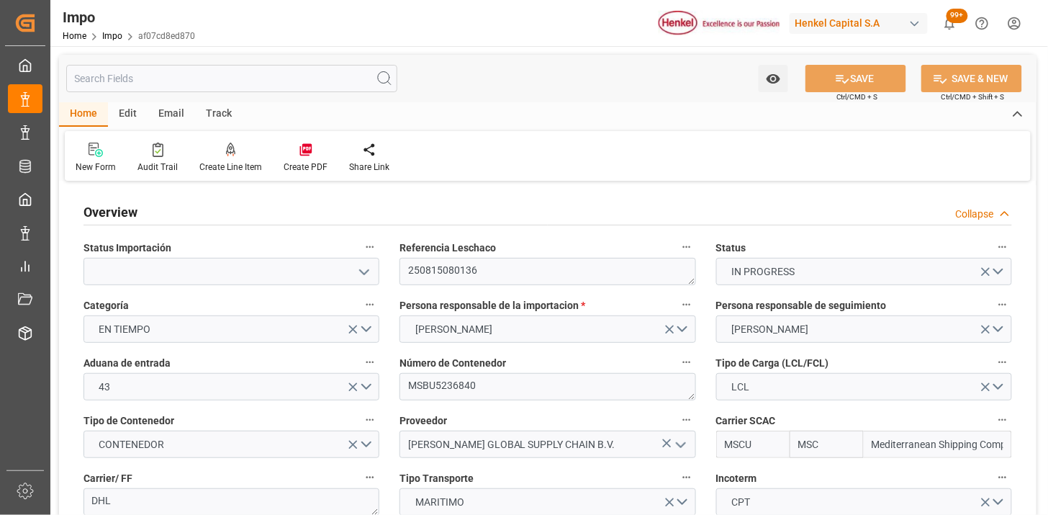
type input "[DATE]"
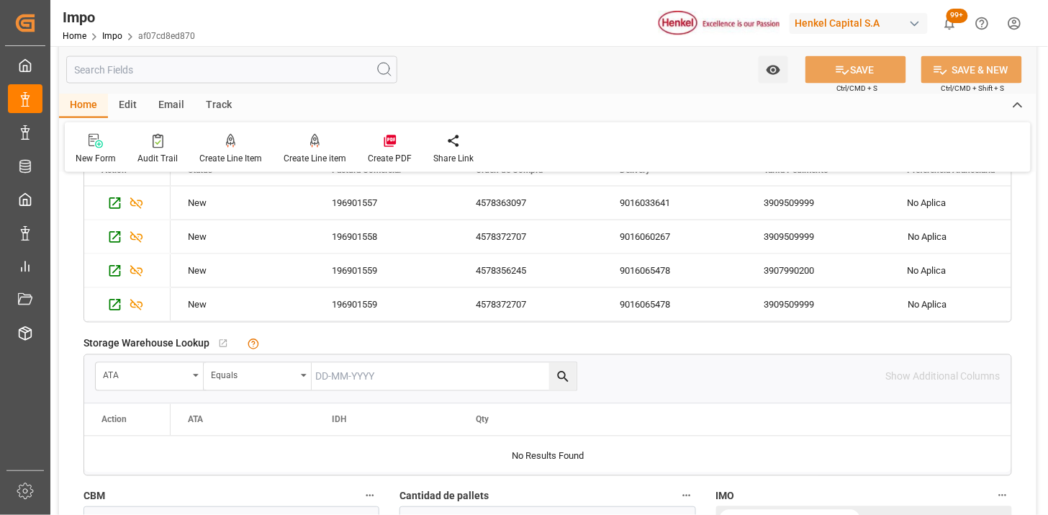
scroll to position [879, 0]
